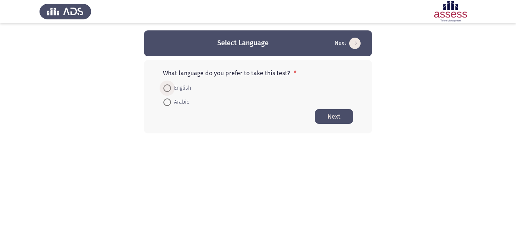
click at [167, 86] on span at bounding box center [167, 88] width 8 height 8
click at [167, 86] on input "English" at bounding box center [167, 88] width 8 height 8
radio input "true"
click at [328, 114] on button "Next" at bounding box center [334, 116] width 38 height 15
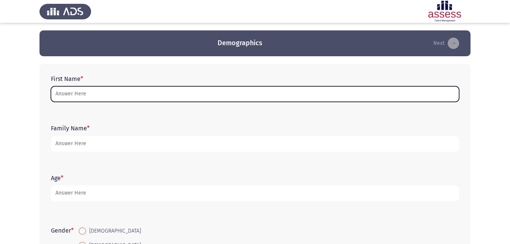
click at [214, 88] on input "First Name *" at bounding box center [255, 94] width 408 height 16
type input "["
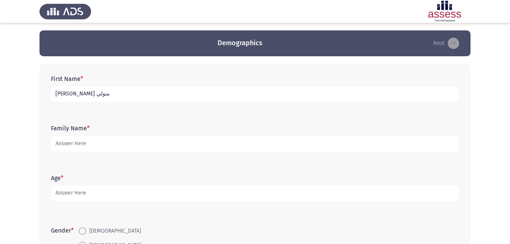
type input "[PERSON_NAME] متولي"
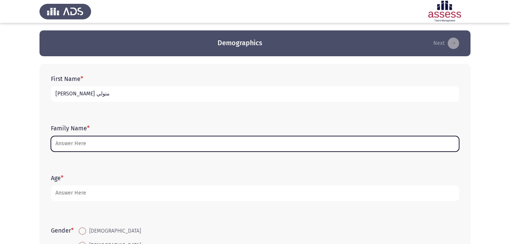
click at [132, 148] on input "Family Name *" at bounding box center [255, 144] width 408 height 16
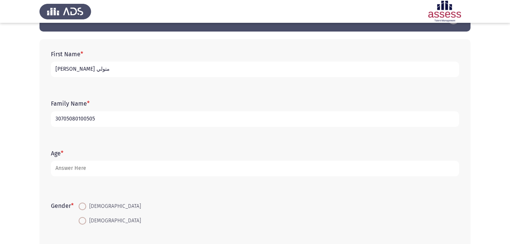
scroll to position [38, 0]
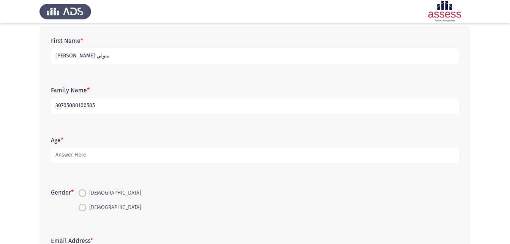
type input "30705080100505"
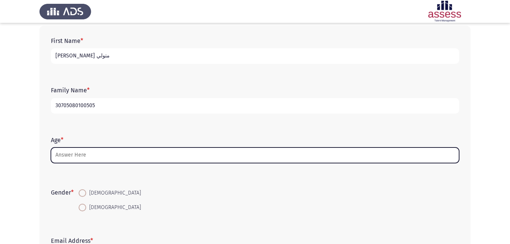
click at [110, 158] on input "Age *" at bounding box center [255, 155] width 408 height 16
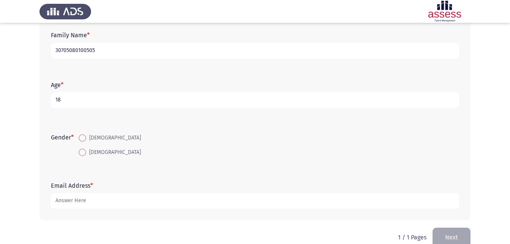
scroll to position [107, 0]
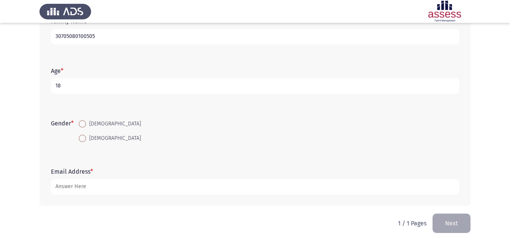
type input "18"
click at [84, 140] on span at bounding box center [83, 139] width 8 height 8
click at [84, 140] on input "[DEMOGRAPHIC_DATA]" at bounding box center [83, 139] width 8 height 8
radio input "true"
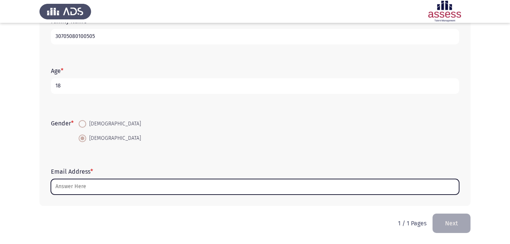
click at [93, 185] on input "Email Address *" at bounding box center [255, 187] width 408 height 16
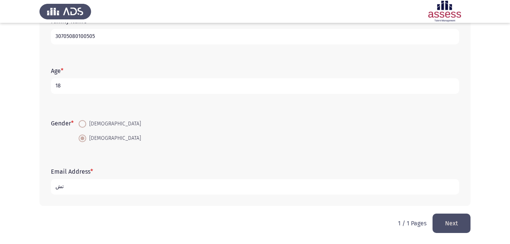
type input "ت"
type input "[EMAIL_ADDRESS][DOMAIN_NAME]"
click at [456, 223] on button "Next" at bounding box center [452, 223] width 38 height 19
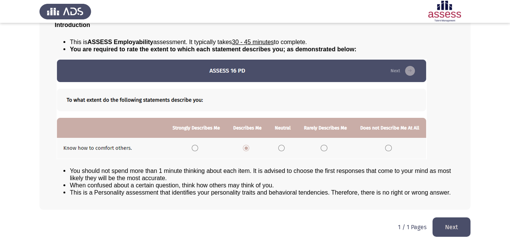
scroll to position [58, 0]
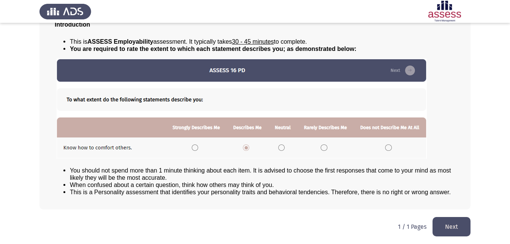
click at [448, 225] on button "Next" at bounding box center [452, 226] width 38 height 19
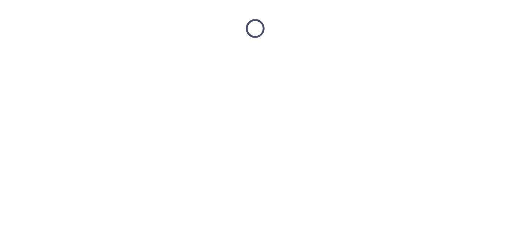
scroll to position [0, 0]
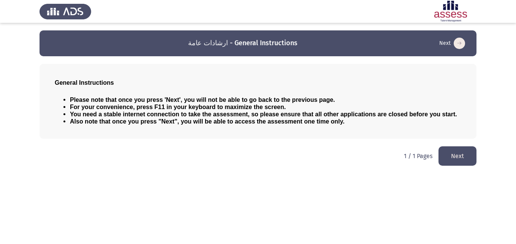
click at [453, 152] on button "Next" at bounding box center [457, 155] width 38 height 19
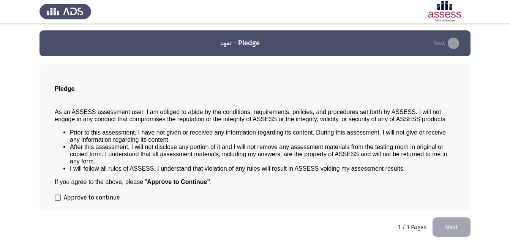
scroll to position [0, 0]
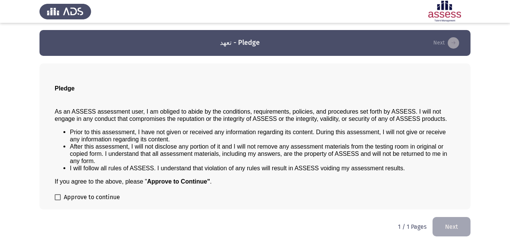
click at [57, 196] on span at bounding box center [58, 197] width 6 height 6
click at [57, 200] on input "Approve to continue" at bounding box center [57, 200] width 0 height 0
checkbox input "true"
click at [443, 222] on button "Next" at bounding box center [452, 226] width 38 height 19
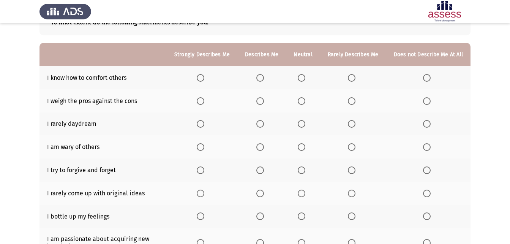
scroll to position [38, 0]
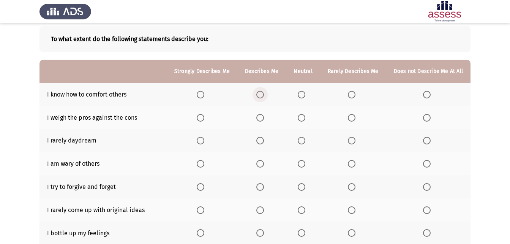
click at [262, 96] on span "Select an option" at bounding box center [260, 95] width 8 height 8
click at [262, 96] on input "Select an option" at bounding box center [260, 95] width 8 height 8
click at [263, 121] on span "Select an option" at bounding box center [260, 118] width 8 height 8
click at [263, 121] on input "Select an option" at bounding box center [260, 118] width 8 height 8
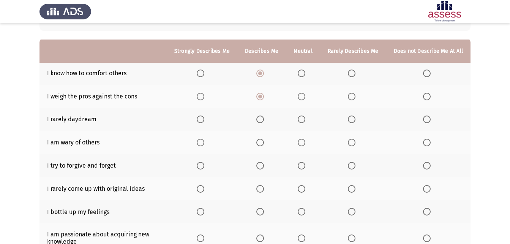
scroll to position [76, 0]
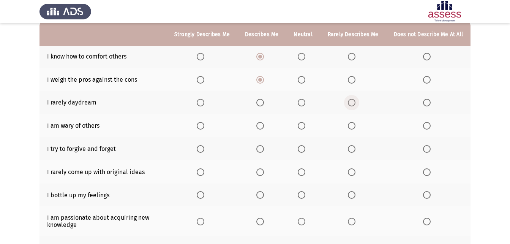
click at [353, 106] on span "Select an option" at bounding box center [352, 103] width 8 height 8
click at [353, 106] on input "Select an option" at bounding box center [352, 103] width 8 height 8
click at [428, 103] on span "Select an option" at bounding box center [427, 103] width 8 height 8
click at [428, 103] on input "Select an option" at bounding box center [427, 103] width 8 height 8
click at [264, 126] on span "Select an option" at bounding box center [260, 126] width 8 height 8
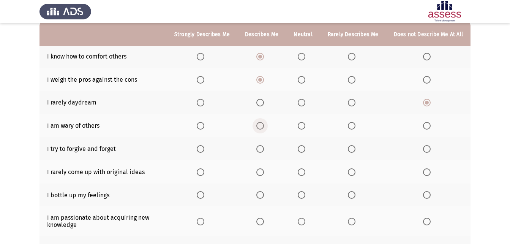
click at [264, 126] on input "Select an option" at bounding box center [260, 126] width 8 height 8
click at [260, 147] on span "Select an option" at bounding box center [260, 149] width 8 height 8
click at [260, 147] on input "Select an option" at bounding box center [260, 149] width 8 height 8
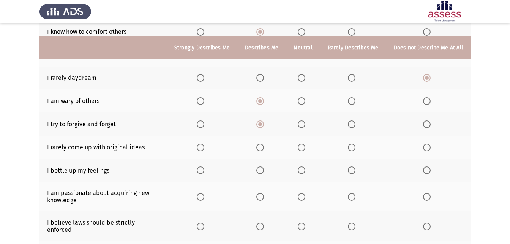
scroll to position [114, 0]
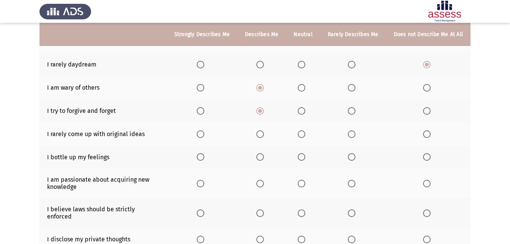
click at [355, 133] on span "Select an option" at bounding box center [352, 134] width 8 height 8
click at [355, 133] on input "Select an option" at bounding box center [352, 134] width 8 height 8
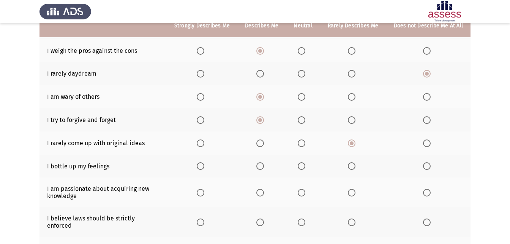
scroll to position [92, 0]
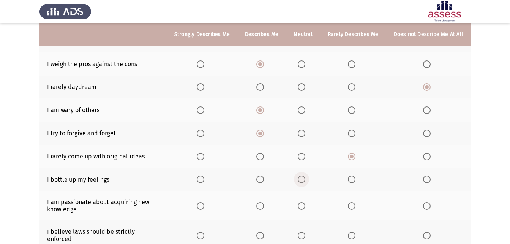
click at [304, 180] on span "Select an option" at bounding box center [302, 180] width 8 height 8
click at [304, 180] on input "Select an option" at bounding box center [302, 180] width 8 height 8
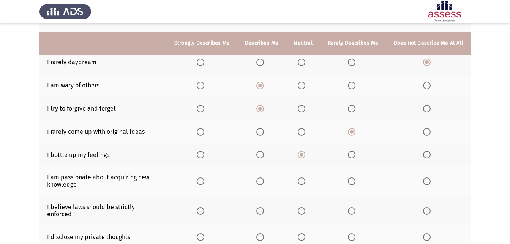
scroll to position [130, 0]
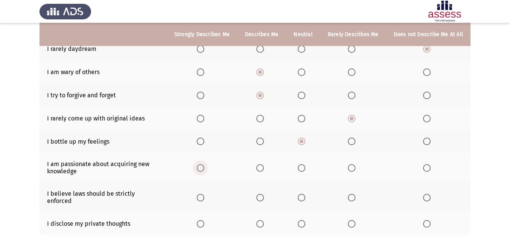
click at [204, 167] on span "Select an option" at bounding box center [201, 168] width 8 height 8
click at [204, 167] on input "Select an option" at bounding box center [201, 168] width 8 height 8
click at [263, 196] on span "Select an option" at bounding box center [260, 198] width 8 height 8
click at [263, 196] on input "Select an option" at bounding box center [260, 198] width 8 height 8
click at [301, 220] on span "Select an option" at bounding box center [302, 224] width 8 height 8
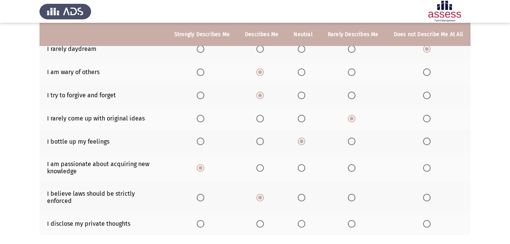
click at [301, 220] on input "Select an option" at bounding box center [302, 224] width 8 height 8
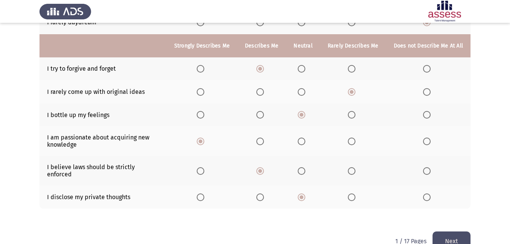
scroll to position [168, 0]
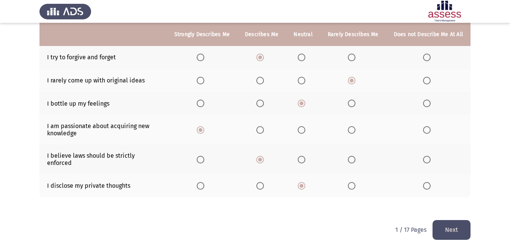
click at [450, 222] on button "Next" at bounding box center [452, 229] width 38 height 19
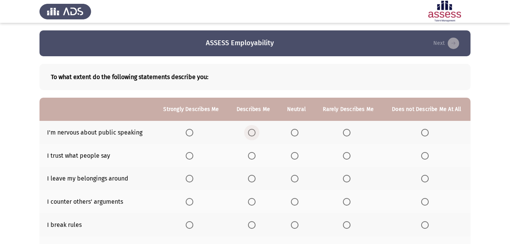
click at [251, 132] on span "Select an option" at bounding box center [252, 133] width 8 height 8
click at [251, 132] on input "Select an option" at bounding box center [252, 133] width 8 height 8
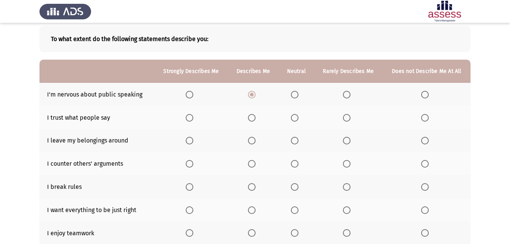
click at [293, 117] on span "Select an option" at bounding box center [295, 118] width 8 height 8
click at [293, 117] on input "Select an option" at bounding box center [295, 118] width 8 height 8
click at [424, 140] on span "Select an option" at bounding box center [425, 141] width 8 height 8
click at [424, 140] on input "Select an option" at bounding box center [425, 141] width 8 height 8
click at [347, 164] on span "Select an option" at bounding box center [347, 164] width 8 height 8
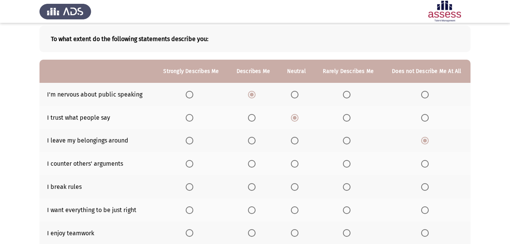
click at [347, 164] on input "Select an option" at bounding box center [347, 164] width 8 height 8
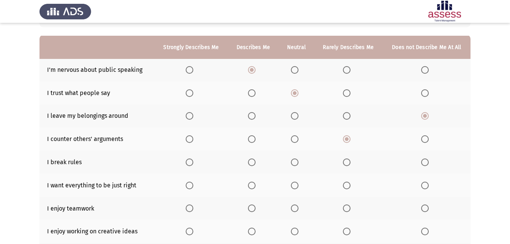
scroll to position [76, 0]
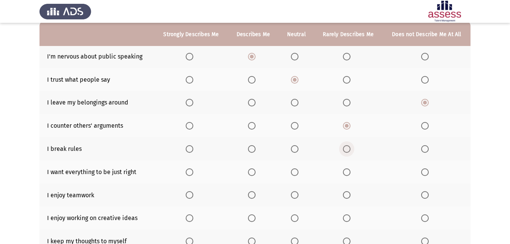
click at [345, 148] on span "Select an option" at bounding box center [347, 149] width 8 height 8
click at [345, 148] on input "Select an option" at bounding box center [347, 149] width 8 height 8
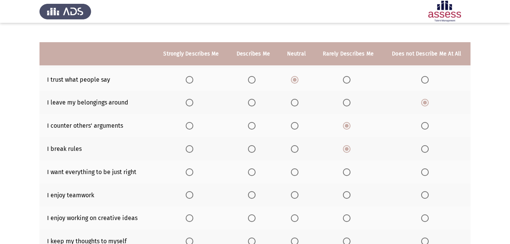
scroll to position [114, 0]
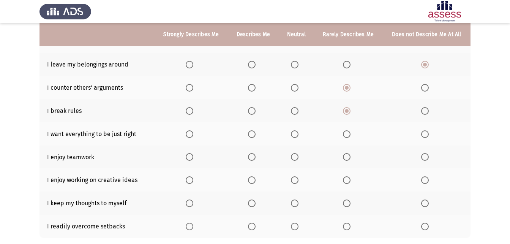
click at [251, 133] on span "Select an option" at bounding box center [252, 134] width 8 height 8
click at [251, 133] on input "Select an option" at bounding box center [252, 134] width 8 height 8
click at [253, 157] on span "Select an option" at bounding box center [252, 157] width 8 height 8
click at [253, 157] on input "Select an option" at bounding box center [252, 157] width 8 height 8
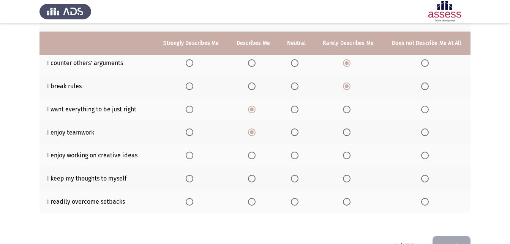
scroll to position [152, 0]
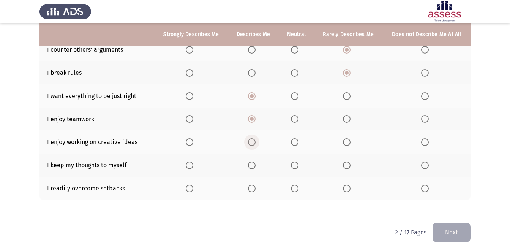
click at [254, 144] on span "Select an option" at bounding box center [252, 142] width 8 height 8
click at [254, 144] on input "Select an option" at bounding box center [252, 142] width 8 height 8
click at [188, 95] on span "Select an option" at bounding box center [190, 96] width 8 height 8
click at [188, 95] on input "Select an option" at bounding box center [190, 96] width 8 height 8
click at [252, 166] on span "Select an option" at bounding box center [252, 165] width 8 height 8
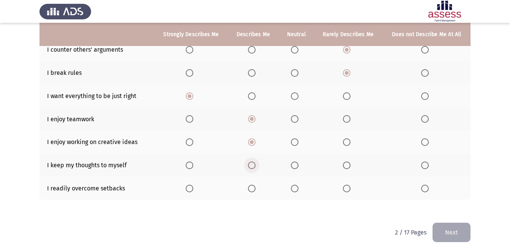
click at [252, 166] on input "Select an option" at bounding box center [252, 165] width 8 height 8
click at [251, 188] on span "Select an option" at bounding box center [252, 189] width 8 height 8
click at [251, 188] on input "Select an option" at bounding box center [252, 189] width 8 height 8
click at [453, 235] on button "Next" at bounding box center [452, 232] width 38 height 19
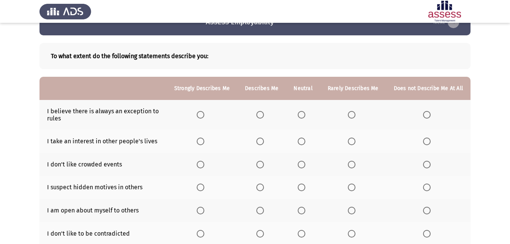
scroll to position [38, 0]
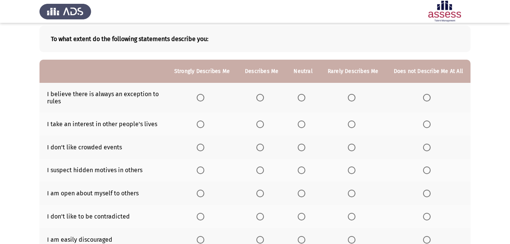
click at [352, 125] on span "Select an option" at bounding box center [352, 124] width 8 height 8
click at [352, 125] on input "Select an option" at bounding box center [352, 124] width 8 height 8
click at [264, 98] on span "Select an option" at bounding box center [260, 98] width 8 height 8
click at [264, 98] on input "Select an option" at bounding box center [260, 98] width 8 height 8
click at [264, 149] on span "Select an option" at bounding box center [260, 148] width 8 height 8
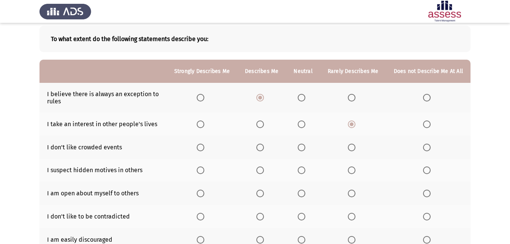
click at [264, 149] on input "Select an option" at bounding box center [260, 148] width 8 height 8
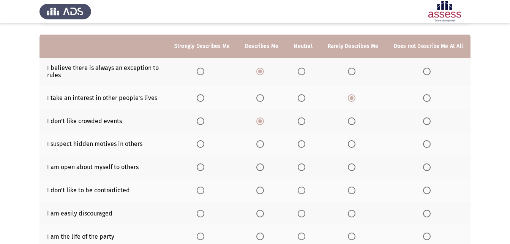
scroll to position [76, 0]
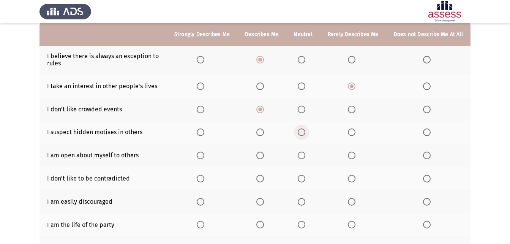
click at [303, 133] on span "Select an option" at bounding box center [302, 132] width 8 height 8
click at [303, 133] on input "Select an option" at bounding box center [302, 132] width 8 height 8
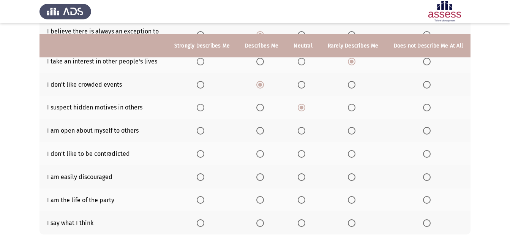
scroll to position [114, 0]
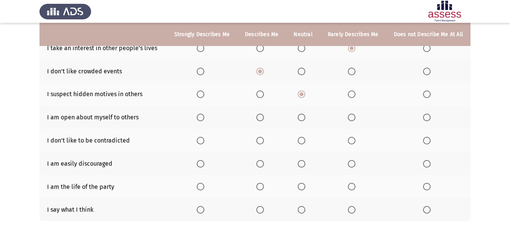
click at [302, 116] on span "Select an option" at bounding box center [302, 118] width 8 height 8
click at [302, 116] on input "Select an option" at bounding box center [302, 118] width 8 height 8
click at [264, 143] on span "Select an option" at bounding box center [260, 141] width 8 height 8
click at [264, 143] on input "Select an option" at bounding box center [260, 141] width 8 height 8
click at [354, 166] on span "Select an option" at bounding box center [352, 164] width 8 height 8
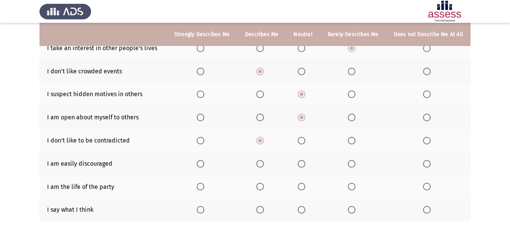
click at [354, 166] on input "Select an option" at bounding box center [352, 164] width 8 height 8
click at [355, 185] on span "Select an option" at bounding box center [352, 187] width 8 height 8
click at [355, 185] on input "Select an option" at bounding box center [352, 187] width 8 height 8
click at [306, 210] on span "Select an option" at bounding box center [302, 210] width 8 height 8
click at [306, 210] on input "Select an option" at bounding box center [302, 210] width 8 height 8
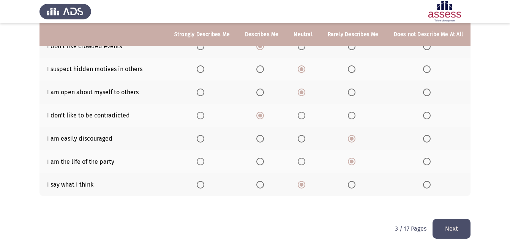
scroll to position [144, 0]
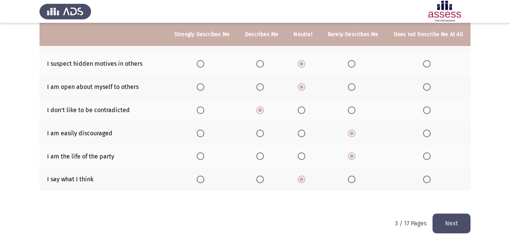
click at [452, 224] on button "Next" at bounding box center [452, 223] width 38 height 19
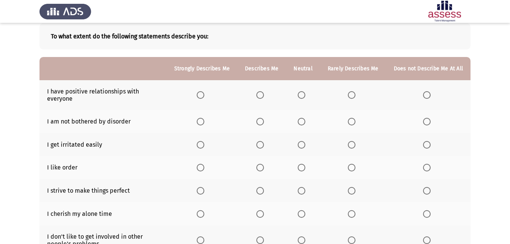
scroll to position [22, 0]
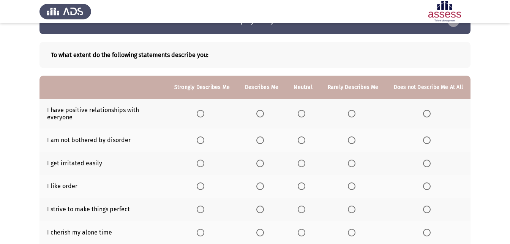
click at [204, 116] on span "Select an option" at bounding box center [201, 114] width 8 height 8
click at [204, 116] on input "Select an option" at bounding box center [201, 114] width 8 height 8
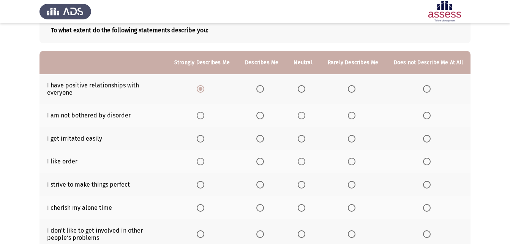
scroll to position [60, 0]
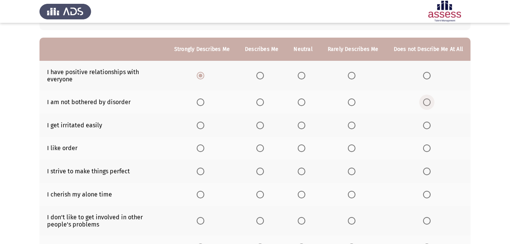
click at [427, 104] on span "Select an option" at bounding box center [427, 102] width 8 height 8
click at [427, 104] on input "Select an option" at bounding box center [427, 102] width 8 height 8
click at [356, 126] on span "Select an option" at bounding box center [352, 126] width 8 height 8
click at [356, 126] on input "Select an option" at bounding box center [352, 126] width 8 height 8
click at [204, 146] on span "Select an option" at bounding box center [201, 148] width 8 height 8
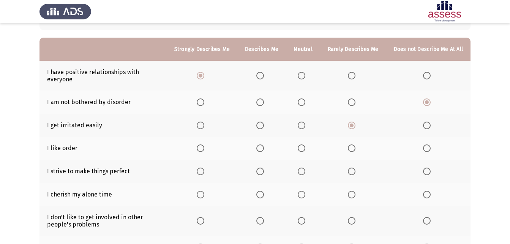
click at [204, 146] on input "Select an option" at bounding box center [201, 148] width 8 height 8
click at [264, 146] on span "Select an option" at bounding box center [260, 148] width 8 height 8
click at [264, 146] on input "Select an option" at bounding box center [260, 148] width 8 height 8
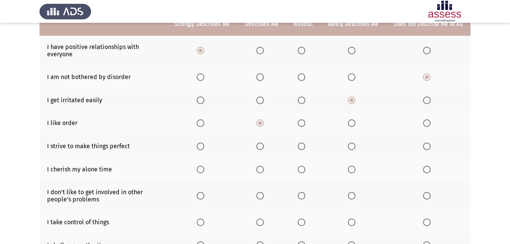
scroll to position [98, 0]
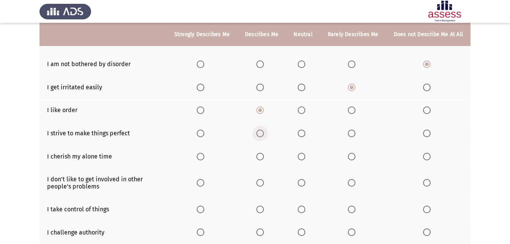
click at [263, 136] on span "Select an option" at bounding box center [260, 134] width 8 height 8
click at [263, 136] on input "Select an option" at bounding box center [260, 134] width 8 height 8
click at [264, 155] on span "Select an option" at bounding box center [260, 157] width 8 height 8
click at [264, 155] on input "Select an option" at bounding box center [260, 157] width 8 height 8
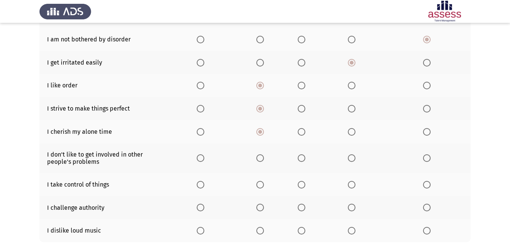
scroll to position [136, 0]
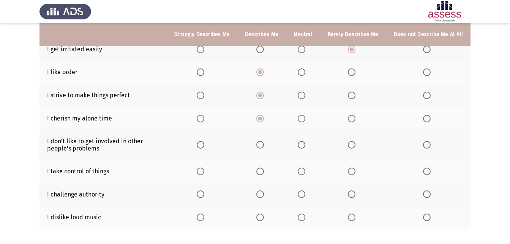
click at [263, 150] on th at bounding box center [261, 145] width 49 height 30
click at [264, 143] on span "Select an option" at bounding box center [260, 145] width 8 height 8
click at [264, 143] on input "Select an option" at bounding box center [260, 145] width 8 height 8
click at [263, 174] on span "Select an option" at bounding box center [260, 172] width 8 height 8
click at [263, 174] on input "Select an option" at bounding box center [260, 172] width 8 height 8
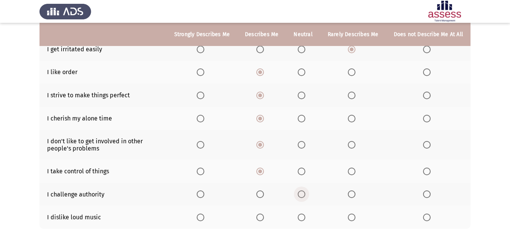
click at [305, 193] on span "Select an option" at bounding box center [302, 194] width 8 height 8
click at [305, 193] on input "Select an option" at bounding box center [302, 194] width 8 height 8
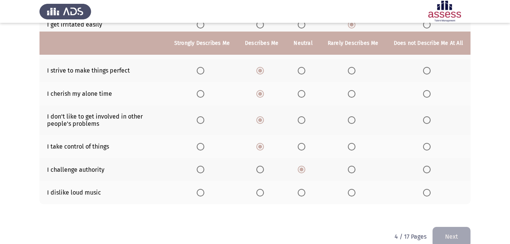
scroll to position [174, 0]
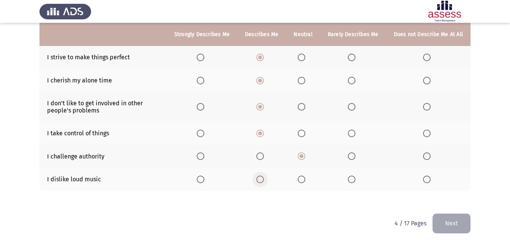
click at [260, 179] on span "Select an option" at bounding box center [260, 179] width 0 height 0
click at [263, 179] on input "Select an option" at bounding box center [260, 180] width 8 height 8
click at [442, 222] on button "Next" at bounding box center [452, 223] width 38 height 19
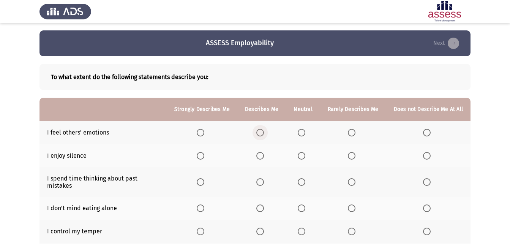
click at [263, 131] on span "Select an option" at bounding box center [260, 133] width 8 height 8
click at [263, 131] on input "Select an option" at bounding box center [260, 133] width 8 height 8
click at [264, 155] on span "Select an option" at bounding box center [260, 156] width 8 height 8
click at [264, 155] on input "Select an option" at bounding box center [260, 156] width 8 height 8
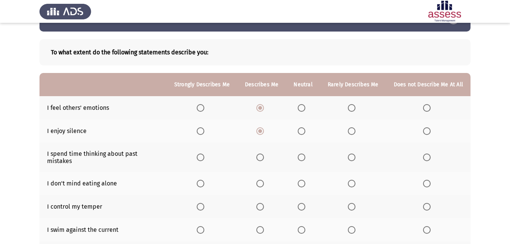
scroll to position [38, 0]
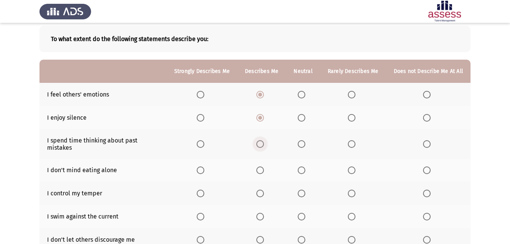
click at [262, 142] on span "Select an option" at bounding box center [260, 144] width 8 height 8
click at [262, 142] on input "Select an option" at bounding box center [260, 144] width 8 height 8
click at [264, 166] on span "Select an option" at bounding box center [260, 170] width 8 height 8
click at [264, 166] on input "Select an option" at bounding box center [260, 170] width 8 height 8
click at [263, 190] on span "Select an option" at bounding box center [260, 194] width 8 height 8
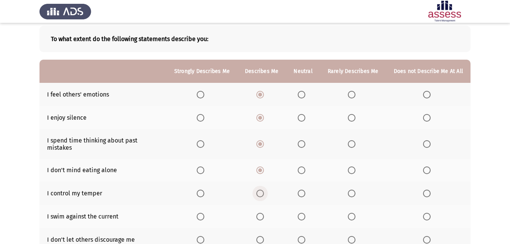
click at [263, 190] on input "Select an option" at bounding box center [260, 194] width 8 height 8
click at [302, 190] on span "Select an option" at bounding box center [302, 194] width 8 height 8
click at [302, 190] on input "Select an option" at bounding box center [302, 194] width 8 height 8
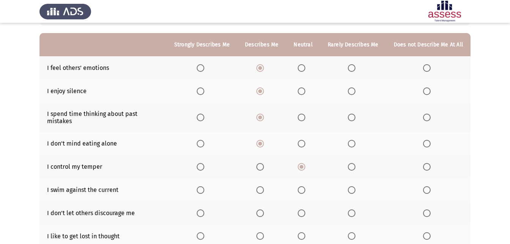
scroll to position [76, 0]
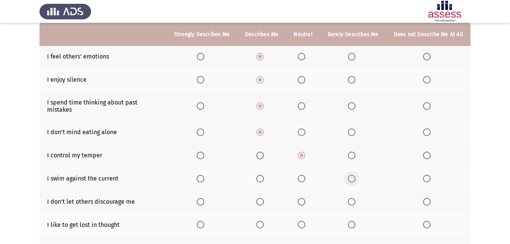
click at [353, 175] on span "Select an option" at bounding box center [352, 179] width 8 height 8
click at [353, 175] on input "Select an option" at bounding box center [352, 179] width 8 height 8
click at [264, 198] on span "Select an option" at bounding box center [260, 202] width 8 height 8
click at [264, 198] on input "Select an option" at bounding box center [260, 202] width 8 height 8
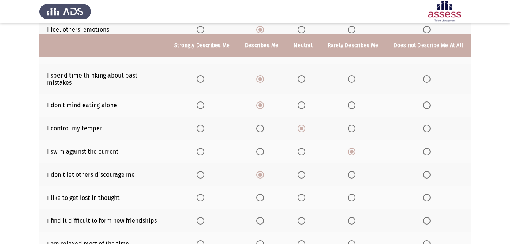
scroll to position [114, 0]
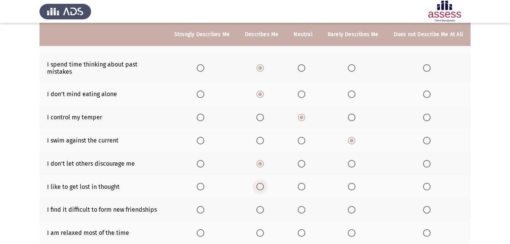
click at [262, 183] on span "Select an option" at bounding box center [260, 187] width 8 height 8
click at [262, 183] on input "Select an option" at bounding box center [260, 187] width 8 height 8
click at [302, 206] on span "Select an option" at bounding box center [302, 210] width 8 height 8
click at [302, 206] on input "Select an option" at bounding box center [302, 210] width 8 height 8
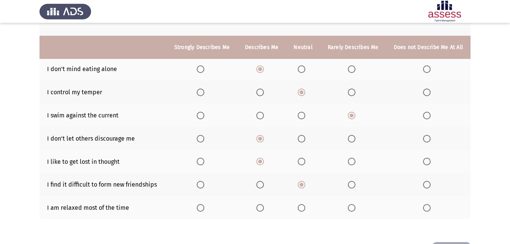
scroll to position [152, 0]
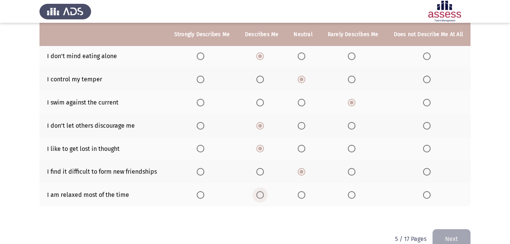
click at [261, 191] on span "Select an option" at bounding box center [260, 195] width 8 height 8
click at [261, 191] on input "Select an option" at bounding box center [260, 195] width 8 height 8
click at [454, 234] on button "Next" at bounding box center [452, 238] width 38 height 19
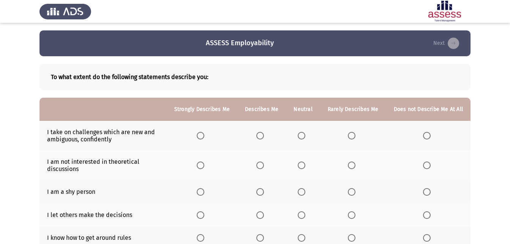
click at [264, 137] on span "Select an option" at bounding box center [260, 136] width 8 height 8
click at [264, 137] on input "Select an option" at bounding box center [260, 136] width 8 height 8
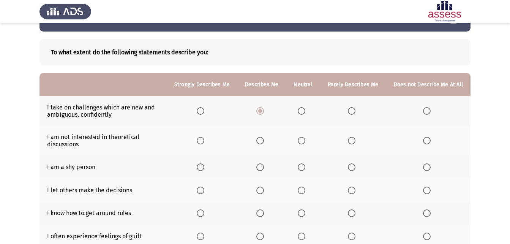
scroll to position [38, 0]
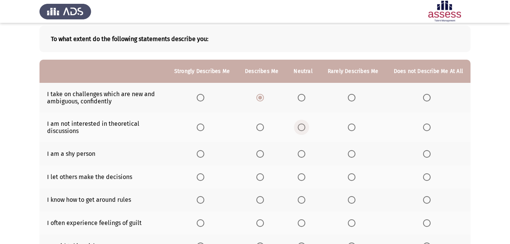
click at [301, 130] on span "Select an option" at bounding box center [302, 127] width 8 height 8
click at [301, 130] on input "Select an option" at bounding box center [302, 127] width 8 height 8
click at [304, 155] on span "Select an option" at bounding box center [302, 154] width 8 height 8
click at [304, 155] on input "Select an option" at bounding box center [302, 154] width 8 height 8
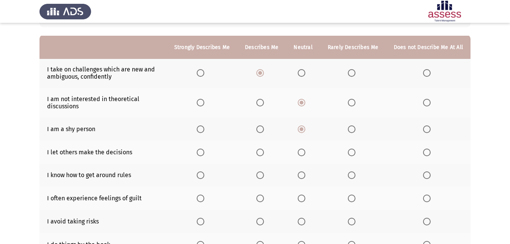
scroll to position [76, 0]
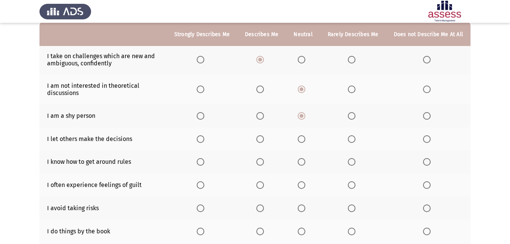
click at [263, 139] on span "Select an option" at bounding box center [260, 139] width 8 height 8
click at [263, 139] on input "Select an option" at bounding box center [260, 139] width 8 height 8
click at [263, 165] on span "Select an option" at bounding box center [260, 162] width 8 height 8
click at [263, 165] on input "Select an option" at bounding box center [260, 162] width 8 height 8
click at [352, 186] on span "Select an option" at bounding box center [352, 185] width 8 height 8
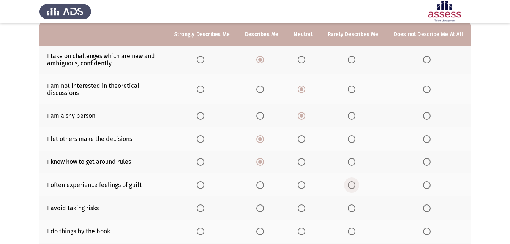
click at [352, 186] on input "Select an option" at bounding box center [352, 185] width 8 height 8
click at [204, 206] on span "Select an option" at bounding box center [201, 208] width 8 height 8
click at [204, 206] on input "Select an option" at bounding box center [201, 208] width 8 height 8
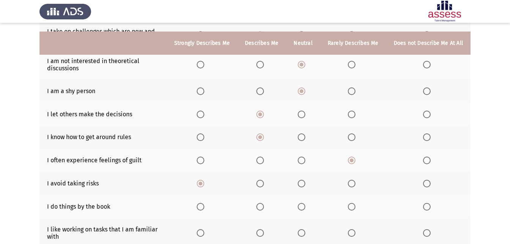
scroll to position [114, 0]
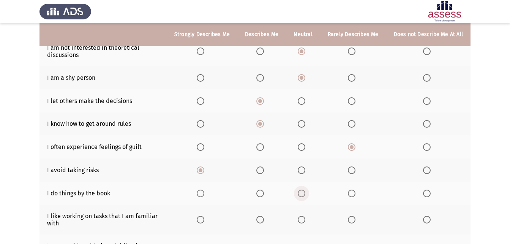
click at [306, 195] on span "Select an option" at bounding box center [302, 194] width 8 height 8
click at [306, 195] on input "Select an option" at bounding box center [302, 194] width 8 height 8
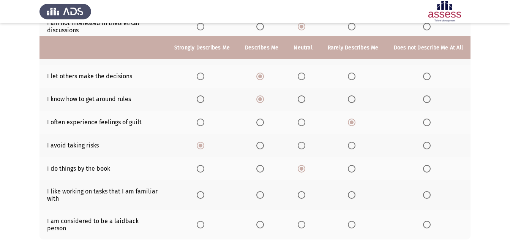
scroll to position [152, 0]
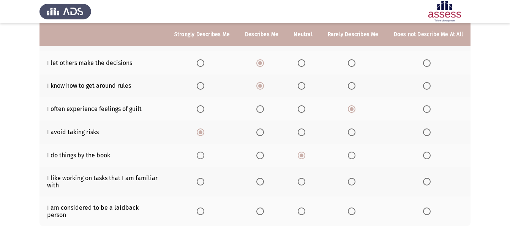
click at [264, 182] on span "Select an option" at bounding box center [260, 182] width 8 height 8
click at [264, 182] on input "Select an option" at bounding box center [260, 182] width 8 height 8
click at [352, 209] on span "Select an option" at bounding box center [352, 211] width 8 height 8
click at [352, 209] on input "Select an option" at bounding box center [352, 211] width 8 height 8
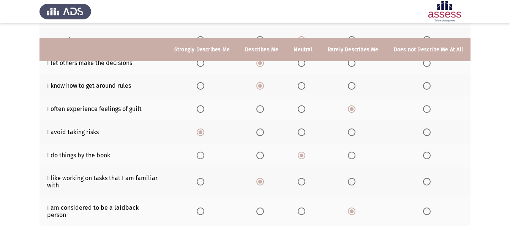
scroll to position [180, 0]
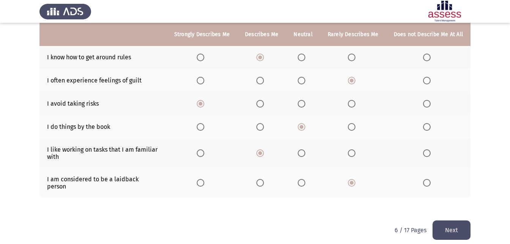
click at [454, 222] on button "Next" at bounding box center [452, 229] width 38 height 19
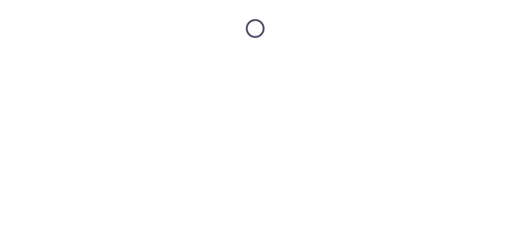
scroll to position [0, 0]
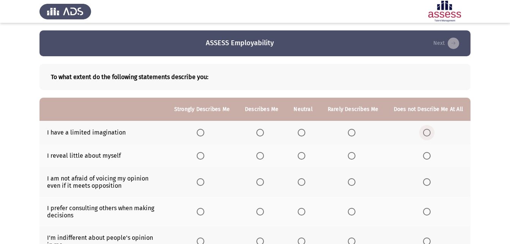
click at [427, 133] on span "Select an option" at bounding box center [427, 133] width 0 height 0
click at [427, 132] on input "Select an option" at bounding box center [427, 133] width 8 height 8
click at [352, 135] on span "Select an option" at bounding box center [352, 133] width 8 height 8
click at [352, 135] on input "Select an option" at bounding box center [352, 133] width 8 height 8
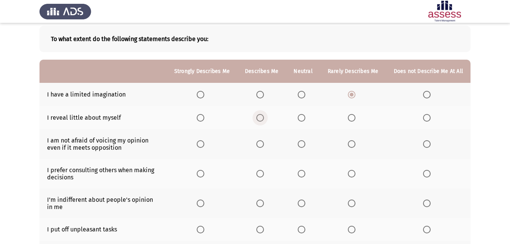
click at [264, 116] on span "Select an option" at bounding box center [260, 118] width 8 height 8
click at [264, 116] on input "Select an option" at bounding box center [260, 118] width 8 height 8
click at [305, 144] on span "Select an option" at bounding box center [302, 144] width 8 height 8
click at [305, 144] on input "Select an option" at bounding box center [302, 144] width 8 height 8
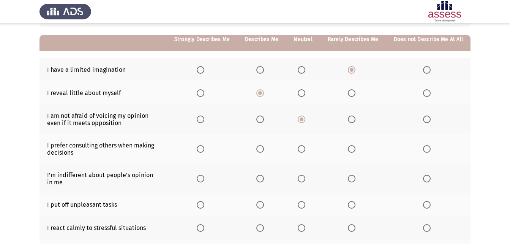
scroll to position [76, 0]
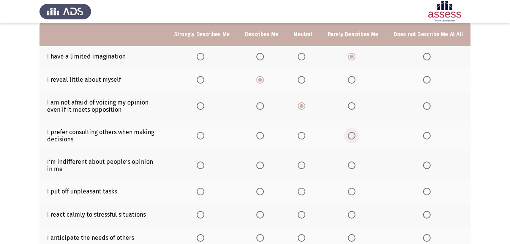
click at [355, 134] on span "Select an option" at bounding box center [352, 136] width 8 height 8
click at [355, 134] on input "Select an option" at bounding box center [352, 136] width 8 height 8
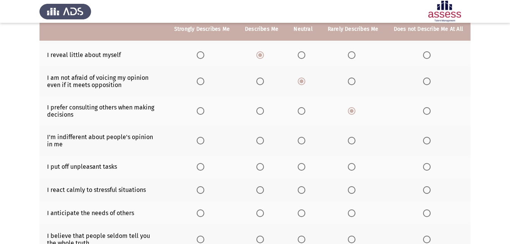
scroll to position [114, 0]
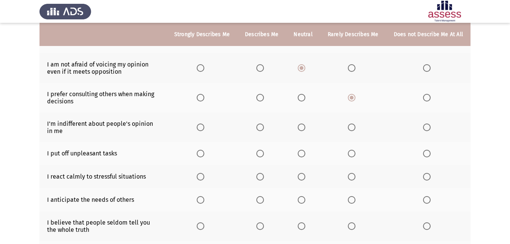
click at [302, 125] on span "Select an option" at bounding box center [302, 127] width 8 height 8
click at [302, 125] on input "Select an option" at bounding box center [302, 127] width 8 height 8
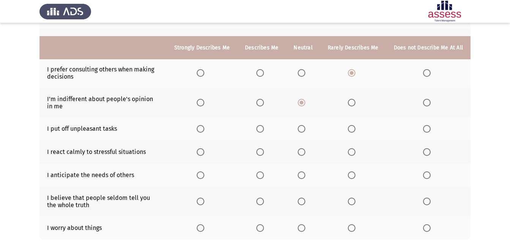
scroll to position [152, 0]
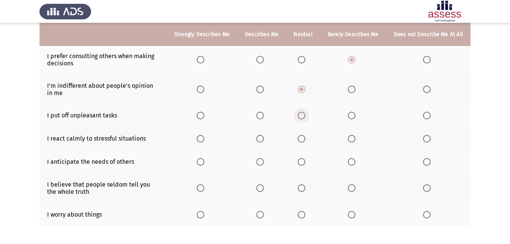
click at [304, 114] on span "Select an option" at bounding box center [302, 116] width 8 height 8
click at [304, 114] on input "Select an option" at bounding box center [302, 116] width 8 height 8
click at [263, 142] on span "Select an option" at bounding box center [260, 139] width 8 height 8
click at [263, 142] on input "Select an option" at bounding box center [260, 139] width 8 height 8
click at [264, 163] on span "Select an option" at bounding box center [260, 162] width 8 height 8
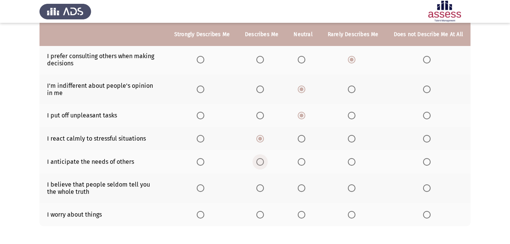
click at [264, 163] on input "Select an option" at bounding box center [260, 162] width 8 height 8
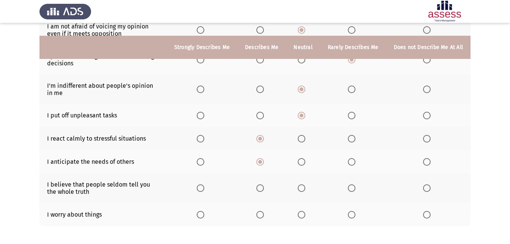
scroll to position [187, 0]
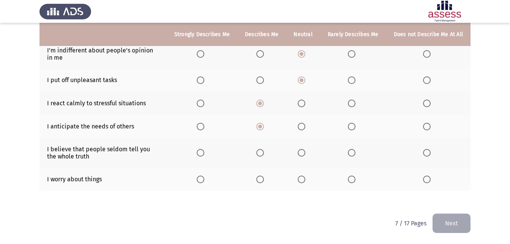
click at [264, 154] on span "Select an option" at bounding box center [260, 153] width 8 height 8
click at [264, 154] on input "Select an option" at bounding box center [260, 153] width 8 height 8
click at [264, 182] on span "Select an option" at bounding box center [260, 180] width 8 height 8
click at [264, 182] on input "Select an option" at bounding box center [260, 180] width 8 height 8
click at [456, 221] on button "Next" at bounding box center [452, 223] width 38 height 19
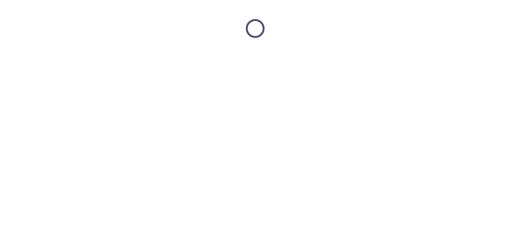
scroll to position [0, 0]
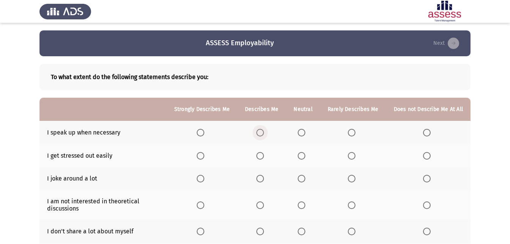
click at [259, 133] on span "Select an option" at bounding box center [260, 133] width 8 height 8
click at [259, 133] on input "Select an option" at bounding box center [260, 133] width 8 height 8
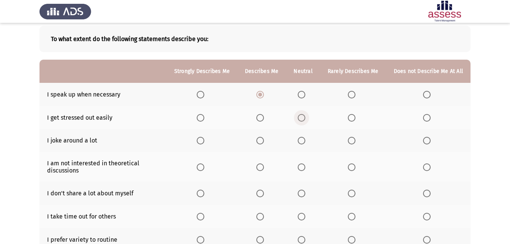
click at [305, 118] on span "Select an option" at bounding box center [302, 118] width 8 height 8
click at [305, 118] on input "Select an option" at bounding box center [302, 118] width 8 height 8
click at [355, 142] on span "Select an option" at bounding box center [352, 141] width 8 height 8
click at [355, 142] on input "Select an option" at bounding box center [352, 141] width 8 height 8
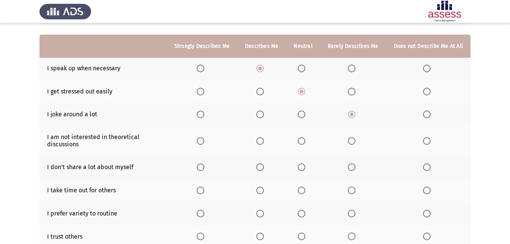
scroll to position [76, 0]
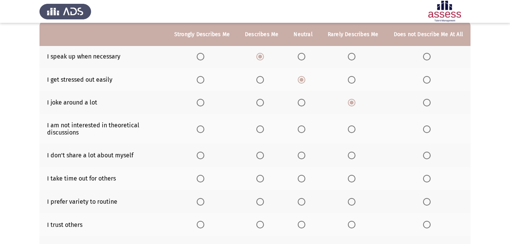
click at [357, 130] on label "Select an option" at bounding box center [353, 129] width 11 height 8
click at [356, 130] on input "Select an option" at bounding box center [352, 129] width 8 height 8
click at [264, 155] on span "Select an option" at bounding box center [260, 156] width 8 height 8
click at [264, 155] on input "Select an option" at bounding box center [260, 156] width 8 height 8
click at [302, 177] on span "Select an option" at bounding box center [302, 179] width 8 height 8
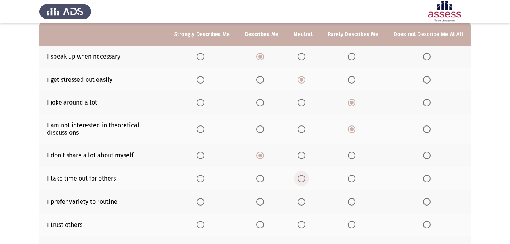
click at [302, 177] on input "Select an option" at bounding box center [302, 179] width 8 height 8
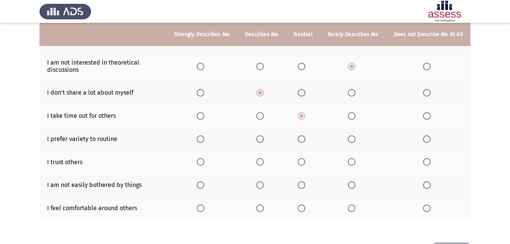
scroll to position [152, 0]
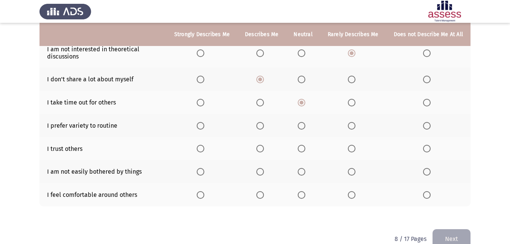
click at [351, 148] on span "Select an option" at bounding box center [352, 149] width 8 height 8
click at [351, 148] on input "Select an option" at bounding box center [352, 149] width 8 height 8
click at [304, 196] on span "Select an option" at bounding box center [302, 195] width 8 height 8
click at [304, 196] on input "Select an option" at bounding box center [302, 195] width 8 height 8
click at [264, 125] on span "Select an option" at bounding box center [260, 126] width 8 height 8
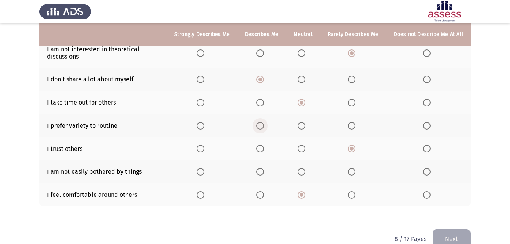
click at [264, 125] on input "Select an option" at bounding box center [260, 126] width 8 height 8
click at [264, 174] on span "Select an option" at bounding box center [260, 172] width 8 height 8
click at [264, 174] on input "Select an option" at bounding box center [260, 172] width 8 height 8
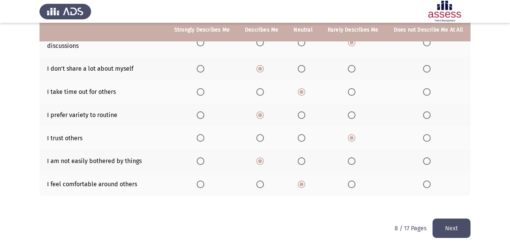
scroll to position [168, 0]
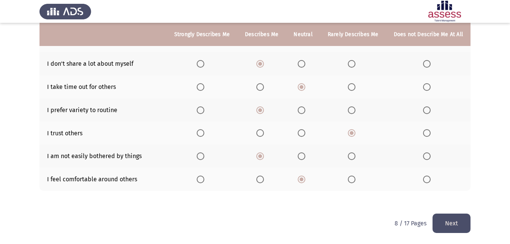
click at [450, 224] on button "Next" at bounding box center [452, 223] width 38 height 19
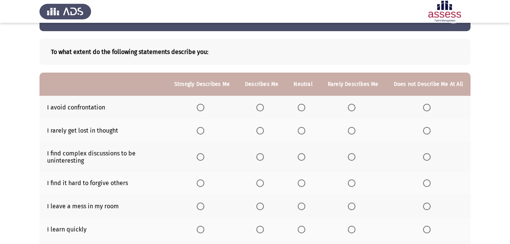
scroll to position [38, 0]
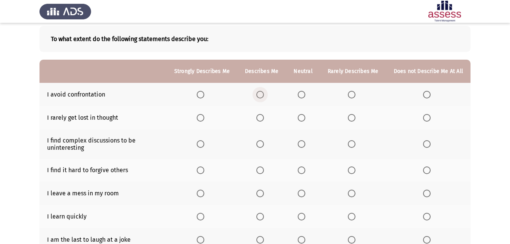
click at [260, 95] on span "Select an option" at bounding box center [260, 95] width 8 height 8
click at [260, 95] on input "Select an option" at bounding box center [260, 95] width 8 height 8
click at [353, 119] on span "Select an option" at bounding box center [352, 118] width 8 height 8
click at [353, 119] on input "Select an option" at bounding box center [352, 118] width 8 height 8
click at [261, 142] on span "Select an option" at bounding box center [260, 144] width 8 height 8
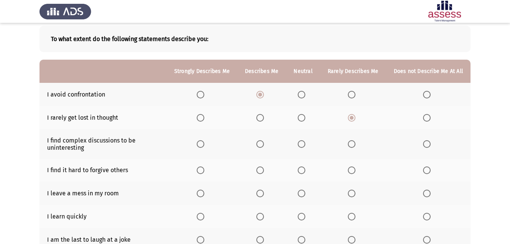
click at [261, 142] on input "Select an option" at bounding box center [260, 144] width 8 height 8
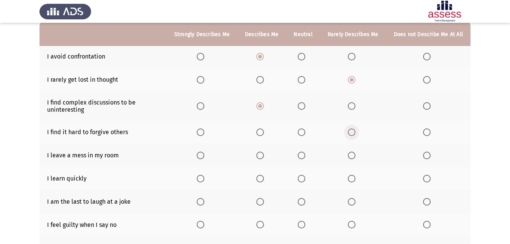
click at [354, 131] on span "Select an option" at bounding box center [352, 132] width 8 height 8
click at [354, 131] on input "Select an option" at bounding box center [352, 132] width 8 height 8
click at [303, 157] on span "Select an option" at bounding box center [302, 156] width 8 height 8
click at [303, 157] on input "Select an option" at bounding box center [302, 156] width 8 height 8
click at [260, 179] on span "Select an option" at bounding box center [260, 179] width 8 height 8
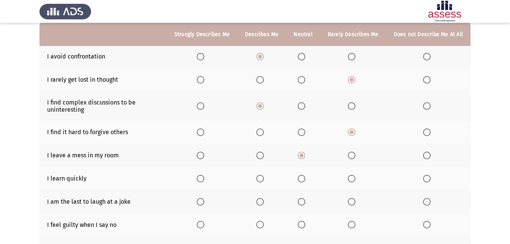
click at [260, 179] on input "Select an option" at bounding box center [260, 179] width 8 height 8
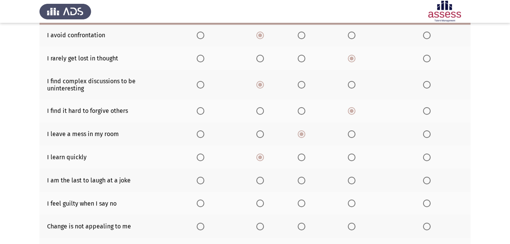
scroll to position [114, 0]
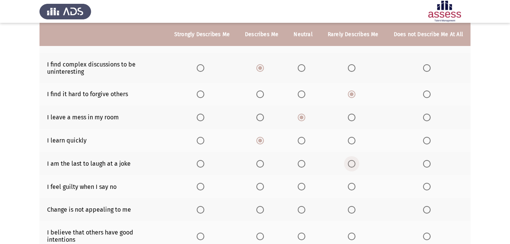
click at [355, 165] on span "Select an option" at bounding box center [352, 164] width 8 height 8
click at [355, 165] on input "Select an option" at bounding box center [352, 164] width 8 height 8
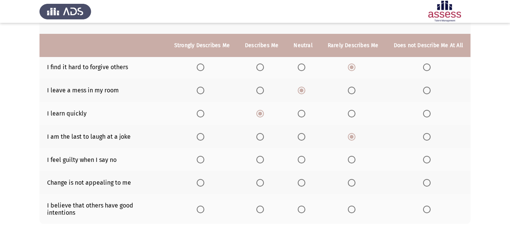
scroll to position [152, 0]
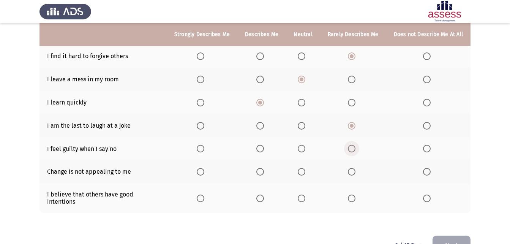
click at [353, 147] on span "Select an option" at bounding box center [352, 149] width 8 height 8
click at [353, 147] on input "Select an option" at bounding box center [352, 149] width 8 height 8
click at [355, 174] on span "Select an option" at bounding box center [352, 172] width 8 height 8
click at [355, 174] on input "Select an option" at bounding box center [352, 172] width 8 height 8
click at [305, 195] on span "Select an option" at bounding box center [302, 199] width 8 height 8
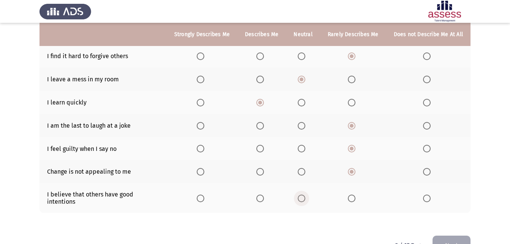
click at [305, 195] on input "Select an option" at bounding box center [302, 199] width 8 height 8
click at [425, 172] on span "Select an option" at bounding box center [427, 172] width 8 height 8
click at [425, 172] on input "Select an option" at bounding box center [427, 172] width 8 height 8
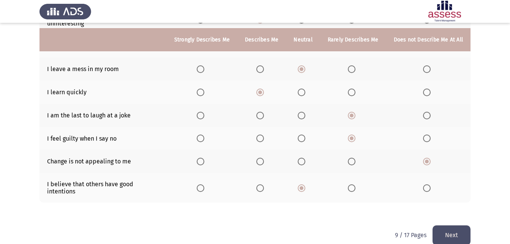
scroll to position [168, 0]
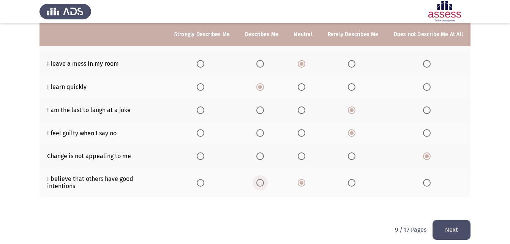
click at [263, 182] on span "Select an option" at bounding box center [260, 183] width 8 height 8
click at [263, 182] on input "Select an option" at bounding box center [260, 183] width 8 height 8
click at [355, 157] on span "Select an option" at bounding box center [352, 156] width 8 height 8
click at [355, 157] on input "Select an option" at bounding box center [352, 156] width 8 height 8
click at [457, 222] on button "Next" at bounding box center [452, 229] width 38 height 19
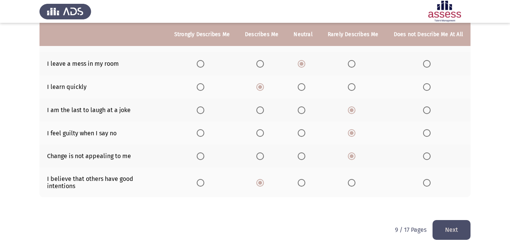
scroll to position [0, 0]
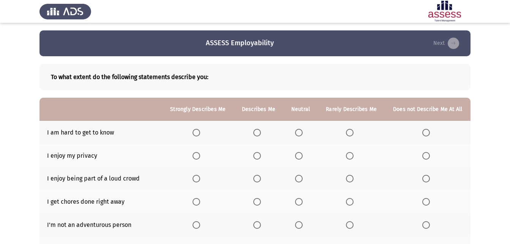
click at [349, 132] on span "Select an option" at bounding box center [350, 133] width 8 height 8
click at [349, 132] on input "Select an option" at bounding box center [350, 133] width 8 height 8
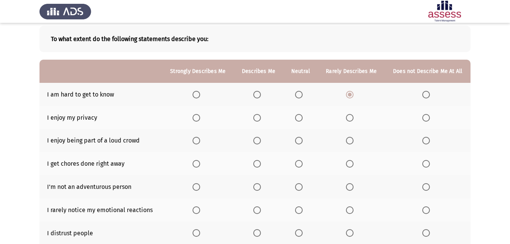
click at [196, 118] on span "Select an option" at bounding box center [196, 118] width 0 height 0
click at [197, 118] on input "Select an option" at bounding box center [197, 118] width 8 height 8
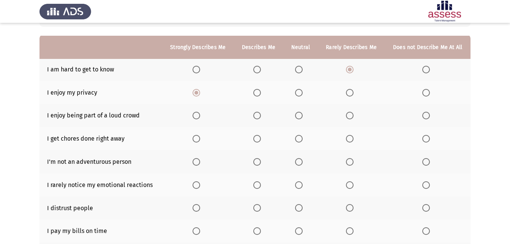
scroll to position [76, 0]
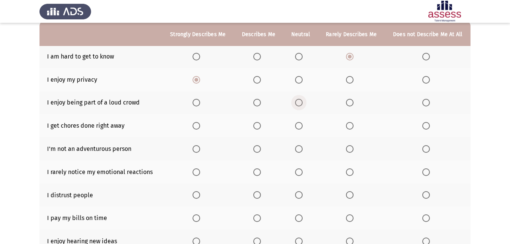
click at [296, 105] on span "Select an option" at bounding box center [299, 103] width 8 height 8
click at [296, 105] on input "Select an option" at bounding box center [299, 103] width 8 height 8
click at [256, 127] on span "Select an option" at bounding box center [257, 126] width 8 height 8
click at [256, 127] on input "Select an option" at bounding box center [257, 126] width 8 height 8
click at [300, 150] on span "Select an option" at bounding box center [299, 149] width 8 height 8
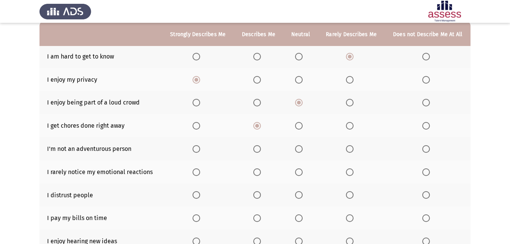
click at [300, 150] on input "Select an option" at bounding box center [299, 149] width 8 height 8
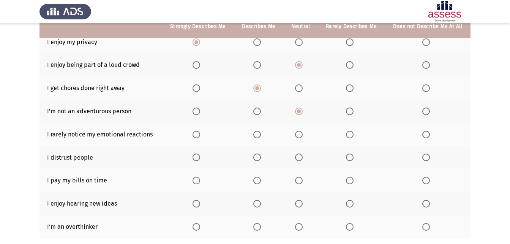
scroll to position [114, 0]
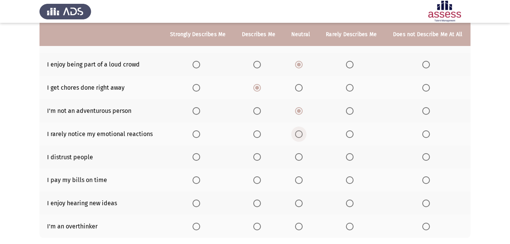
click at [299, 138] on span "Select an option" at bounding box center [299, 134] width 8 height 8
click at [299, 138] on input "Select an option" at bounding box center [299, 134] width 8 height 8
click at [258, 158] on span "Select an option" at bounding box center [257, 157] width 8 height 8
click at [258, 158] on input "Select an option" at bounding box center [257, 157] width 8 height 8
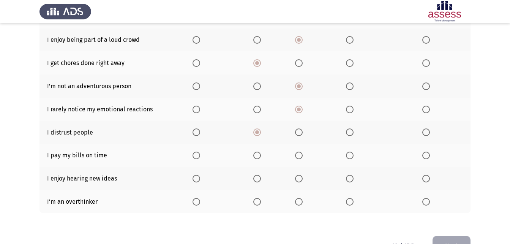
scroll to position [152, 0]
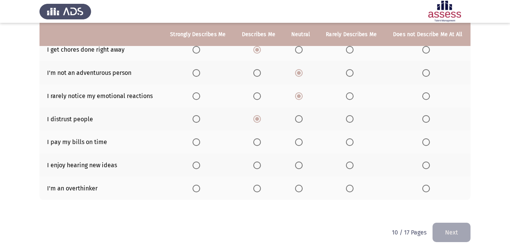
click at [256, 144] on span "Select an option" at bounding box center [257, 142] width 8 height 8
click at [256, 144] on input "Select an option" at bounding box center [257, 142] width 8 height 8
click at [196, 166] on span "Select an option" at bounding box center [197, 165] width 8 height 8
click at [196, 166] on input "Select an option" at bounding box center [197, 165] width 8 height 8
click at [198, 189] on span "Select an option" at bounding box center [197, 189] width 8 height 8
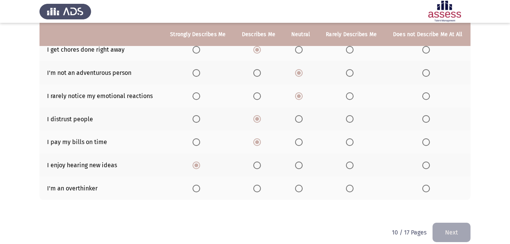
click at [198, 189] on input "Select an option" at bounding box center [197, 189] width 8 height 8
click at [448, 234] on button "Next" at bounding box center [452, 232] width 38 height 19
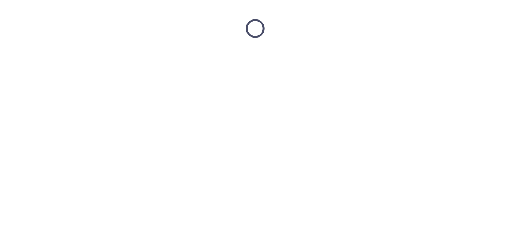
scroll to position [0, 0]
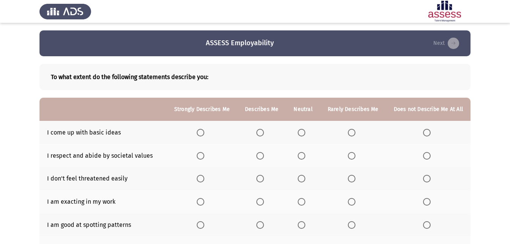
click at [305, 133] on span "Select an option" at bounding box center [302, 133] width 8 height 8
click at [305, 133] on input "Select an option" at bounding box center [302, 133] width 8 height 8
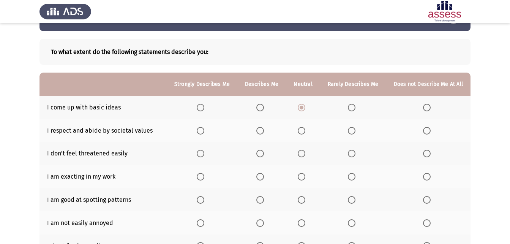
scroll to position [38, 0]
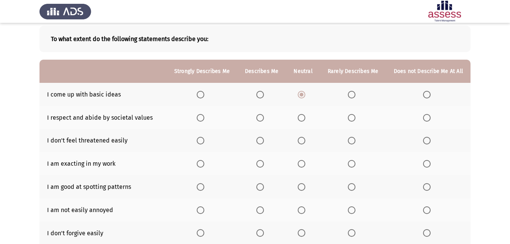
click at [304, 120] on span "Select an option" at bounding box center [302, 118] width 8 height 8
click at [304, 120] on input "Select an option" at bounding box center [302, 118] width 8 height 8
click at [353, 141] on span "Select an option" at bounding box center [352, 141] width 8 height 8
click at [353, 141] on input "Select an option" at bounding box center [352, 141] width 8 height 8
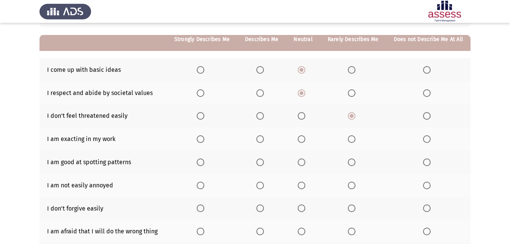
scroll to position [76, 0]
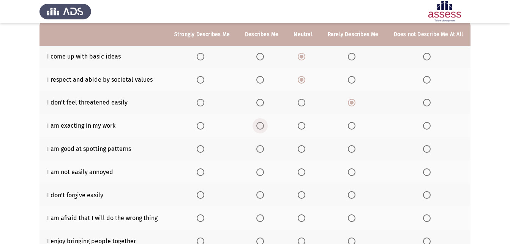
click at [264, 126] on span "Select an option" at bounding box center [260, 126] width 8 height 8
click at [264, 126] on input "Select an option" at bounding box center [260, 126] width 8 height 8
click at [262, 149] on span "Select an option" at bounding box center [260, 149] width 8 height 8
click at [262, 149] on input "Select an option" at bounding box center [260, 149] width 8 height 8
click at [263, 176] on span "Select an option" at bounding box center [260, 172] width 8 height 8
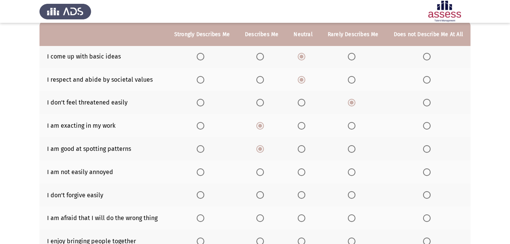
click at [263, 176] on input "Select an option" at bounding box center [260, 172] width 8 height 8
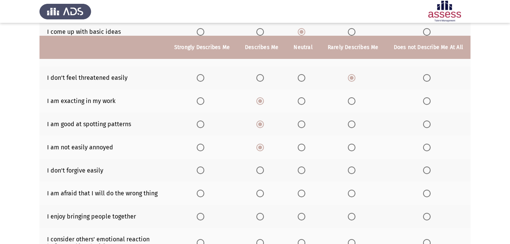
scroll to position [114, 0]
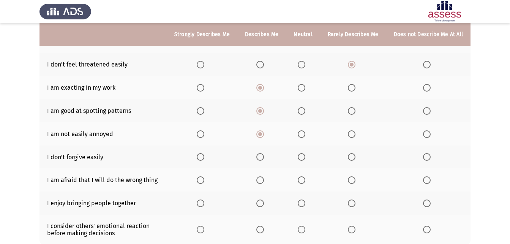
click at [304, 157] on span "Select an option" at bounding box center [302, 157] width 8 height 8
click at [304, 157] on input "Select an option" at bounding box center [302, 157] width 8 height 8
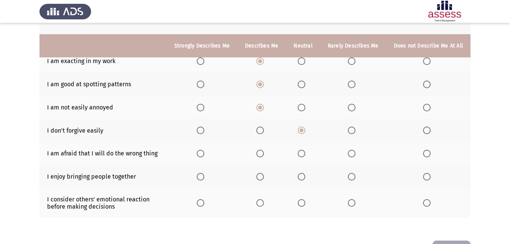
scroll to position [152, 0]
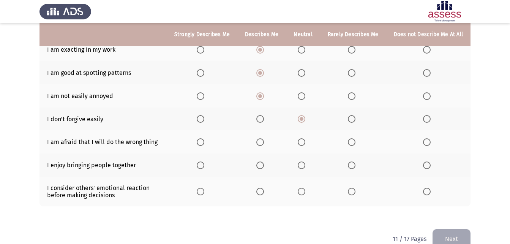
click at [264, 142] on span "Select an option" at bounding box center [260, 142] width 8 height 8
click at [264, 142] on input "Select an option" at bounding box center [260, 142] width 8 height 8
click at [264, 163] on span "Select an option" at bounding box center [260, 165] width 8 height 8
click at [264, 163] on input "Select an option" at bounding box center [260, 165] width 8 height 8
click at [263, 193] on span "Select an option" at bounding box center [260, 192] width 8 height 8
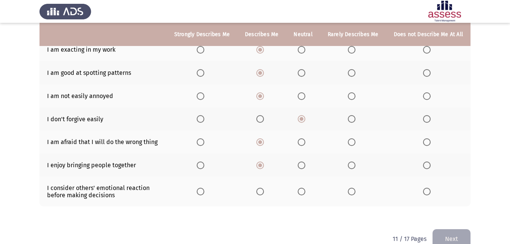
click at [263, 193] on input "Select an option" at bounding box center [260, 192] width 8 height 8
click at [454, 238] on button "Next" at bounding box center [452, 238] width 38 height 19
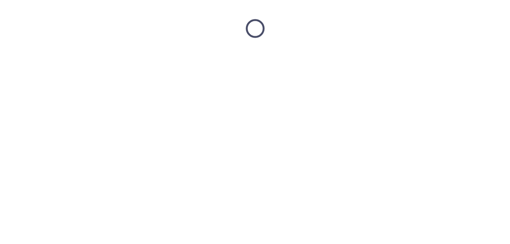
scroll to position [0, 0]
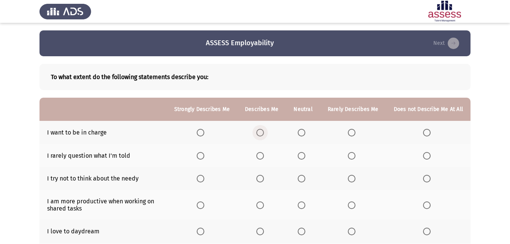
click at [264, 135] on span "Select an option" at bounding box center [260, 133] width 8 height 8
click at [264, 135] on input "Select an option" at bounding box center [260, 133] width 8 height 8
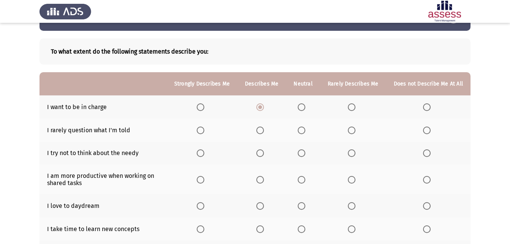
scroll to position [38, 0]
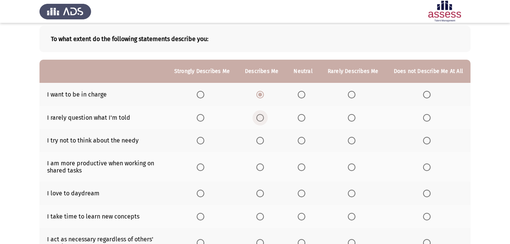
click at [263, 119] on span "Select an option" at bounding box center [260, 118] width 8 height 8
click at [263, 119] on input "Select an option" at bounding box center [260, 118] width 8 height 8
click at [353, 141] on span "Select an option" at bounding box center [352, 141] width 8 height 8
click at [353, 141] on input "Select an option" at bounding box center [352, 141] width 8 height 8
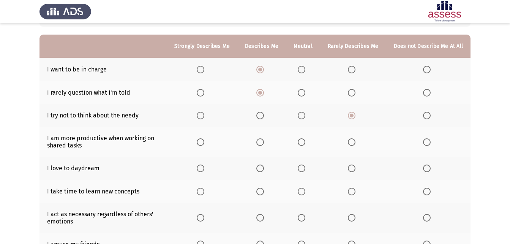
scroll to position [76, 0]
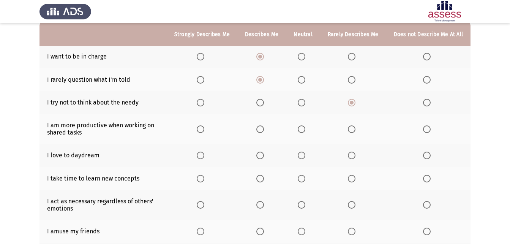
click at [304, 132] on span "Select an option" at bounding box center [302, 129] width 8 height 8
click at [304, 132] on input "Select an option" at bounding box center [302, 129] width 8 height 8
click at [264, 156] on span "Select an option" at bounding box center [260, 156] width 8 height 8
click at [264, 156] on input "Select an option" at bounding box center [260, 156] width 8 height 8
click at [262, 177] on span "Select an option" at bounding box center [260, 179] width 8 height 8
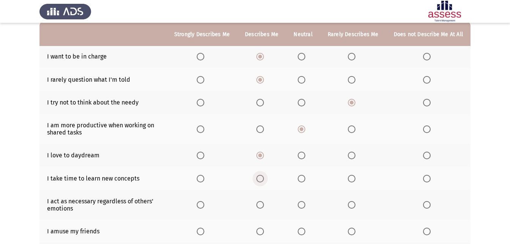
click at [262, 177] on input "Select an option" at bounding box center [260, 179] width 8 height 8
click at [204, 156] on span "Select an option" at bounding box center [201, 156] width 8 height 8
click at [204, 156] on input "Select an option" at bounding box center [201, 156] width 8 height 8
click at [306, 205] on span "Select an option" at bounding box center [302, 205] width 8 height 8
click at [306, 205] on input "Select an option" at bounding box center [302, 205] width 8 height 8
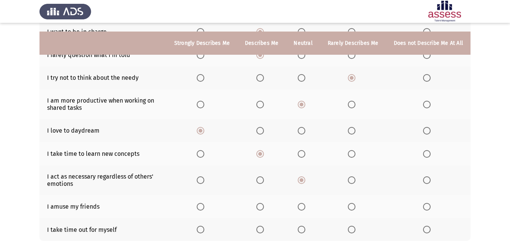
scroll to position [114, 0]
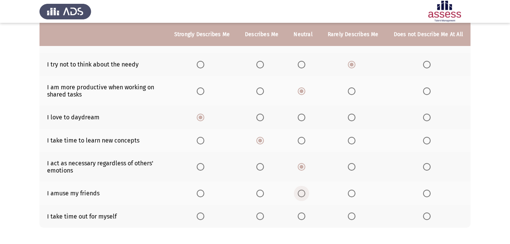
click at [300, 194] on span "Select an option" at bounding box center [302, 194] width 8 height 8
click at [300, 194] on input "Select an option" at bounding box center [302, 194] width 8 height 8
click at [264, 216] on span "Select an option" at bounding box center [260, 216] width 8 height 8
click at [264, 216] on input "Select an option" at bounding box center [260, 216] width 8 height 8
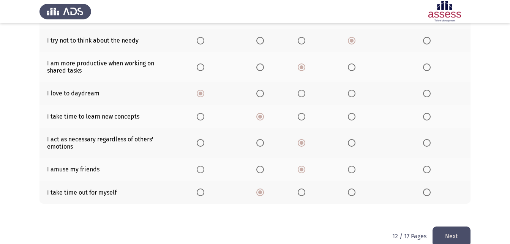
scroll to position [151, 0]
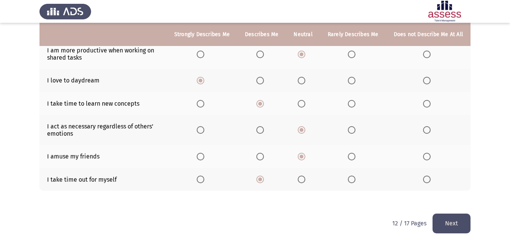
click at [453, 223] on button "Next" at bounding box center [452, 223] width 38 height 19
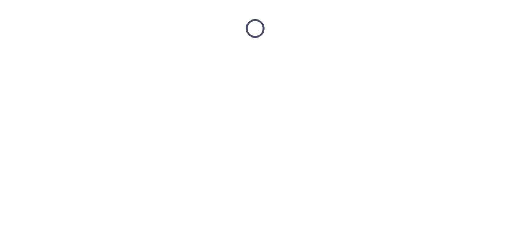
scroll to position [0, 0]
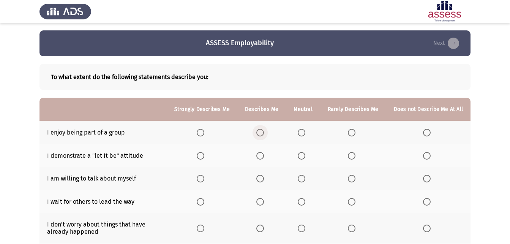
click at [263, 130] on span "Select an option" at bounding box center [260, 133] width 8 height 8
click at [263, 130] on input "Select an option" at bounding box center [260, 133] width 8 height 8
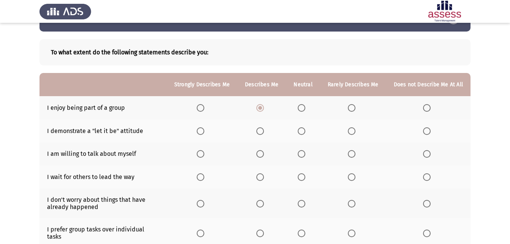
scroll to position [38, 0]
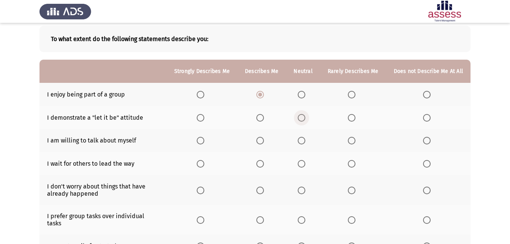
click at [305, 117] on span "Select an option" at bounding box center [302, 118] width 8 height 8
click at [305, 117] on input "Select an option" at bounding box center [302, 118] width 8 height 8
click at [262, 142] on span "Select an option" at bounding box center [260, 141] width 8 height 8
click at [262, 142] on input "Select an option" at bounding box center [260, 141] width 8 height 8
click at [303, 165] on span "Select an option" at bounding box center [302, 164] width 8 height 8
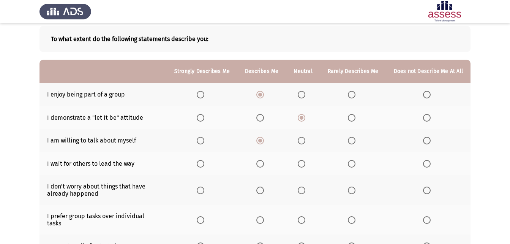
click at [303, 165] on input "Select an option" at bounding box center [302, 164] width 8 height 8
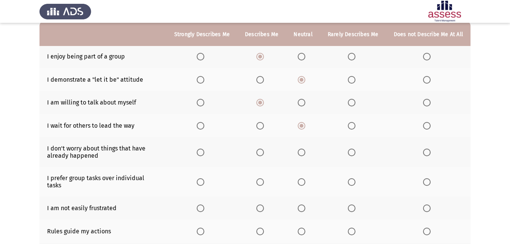
click at [353, 127] on span "Select an option" at bounding box center [352, 126] width 8 height 8
click at [353, 127] on input "Select an option" at bounding box center [352, 126] width 8 height 8
click at [302, 124] on span "Select an option" at bounding box center [302, 126] width 8 height 8
click at [302, 124] on input "Select an option" at bounding box center [302, 126] width 8 height 8
click at [302, 154] on span "Select an option" at bounding box center [302, 153] width 8 height 8
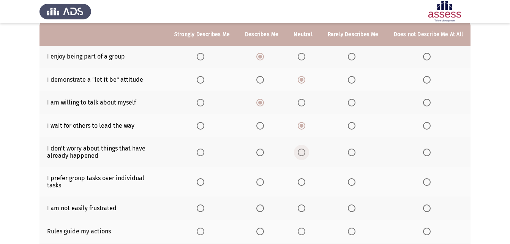
click at [302, 154] on input "Select an option" at bounding box center [302, 153] width 8 height 8
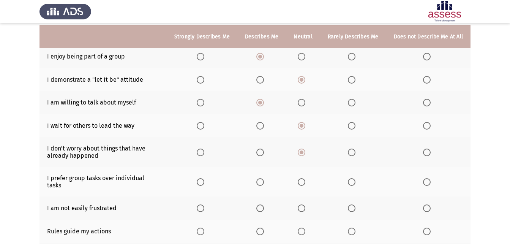
scroll to position [114, 0]
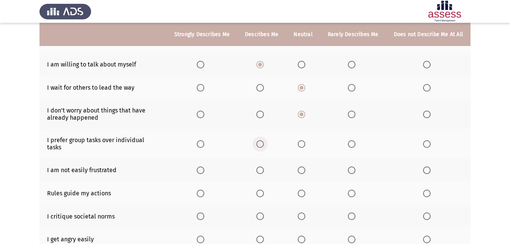
click at [262, 141] on span "Select an option" at bounding box center [260, 144] width 8 height 8
click at [262, 141] on input "Select an option" at bounding box center [260, 144] width 8 height 8
click at [261, 166] on span "Select an option" at bounding box center [260, 170] width 8 height 8
click at [261, 166] on input "Select an option" at bounding box center [260, 170] width 8 height 8
click at [264, 190] on span "Select an option" at bounding box center [260, 194] width 8 height 8
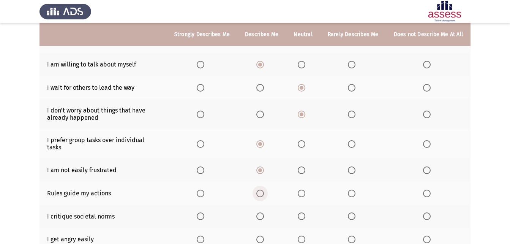
click at [264, 190] on input "Select an option" at bounding box center [260, 194] width 8 height 8
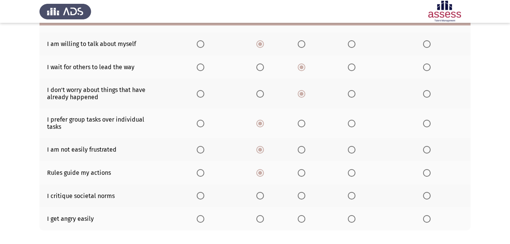
scroll to position [152, 0]
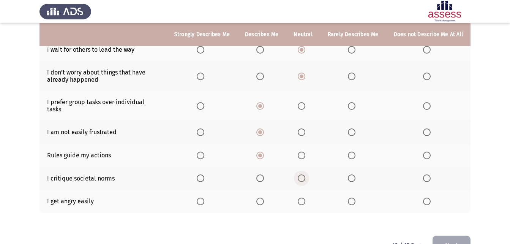
click at [302, 174] on span "Select an option" at bounding box center [302, 178] width 8 height 8
click at [302, 174] on input "Select an option" at bounding box center [302, 178] width 8 height 8
click at [352, 198] on span "Select an option" at bounding box center [352, 202] width 8 height 8
click at [352, 198] on input "Select an option" at bounding box center [352, 202] width 8 height 8
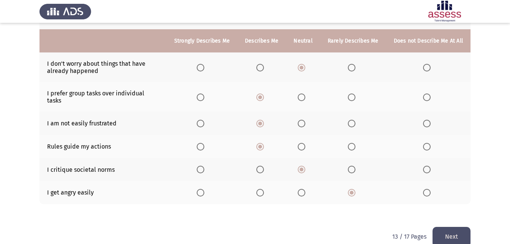
scroll to position [168, 0]
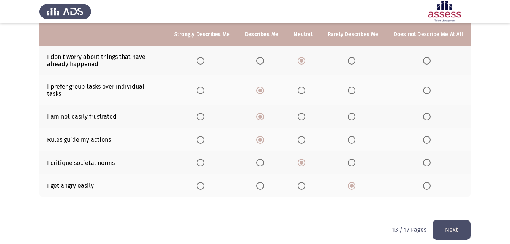
click at [461, 223] on button "Next" at bounding box center [452, 229] width 38 height 19
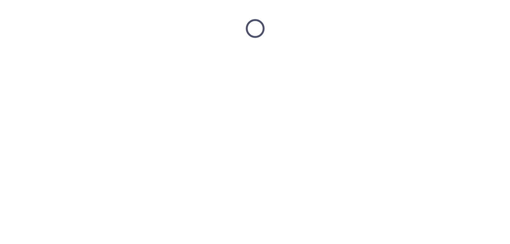
scroll to position [0, 0]
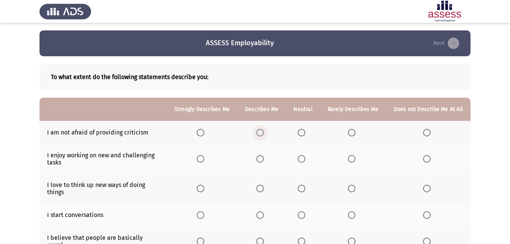
click at [260, 133] on span "Select an option" at bounding box center [260, 133] width 0 height 0
click at [263, 133] on input "Select an option" at bounding box center [260, 133] width 8 height 8
click at [264, 160] on span "Select an option" at bounding box center [260, 159] width 8 height 8
click at [264, 160] on input "Select an option" at bounding box center [260, 159] width 8 height 8
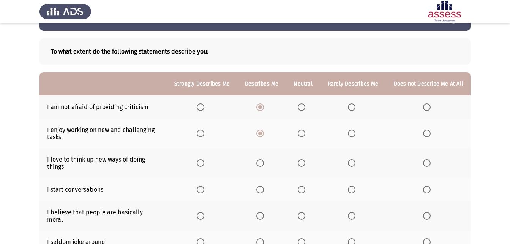
scroll to position [38, 0]
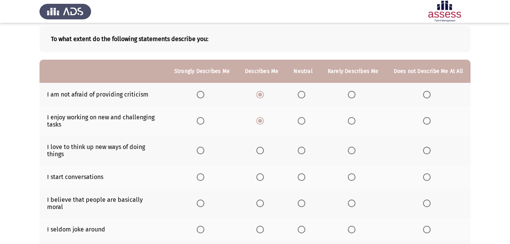
click at [204, 152] on span "Select an option" at bounding box center [201, 151] width 8 height 8
click at [204, 152] on input "Select an option" at bounding box center [201, 151] width 8 height 8
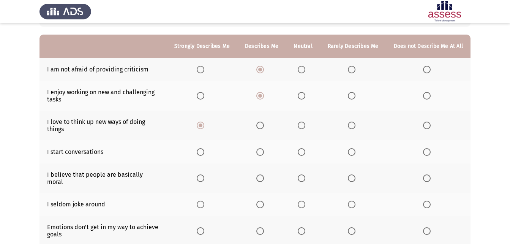
scroll to position [76, 0]
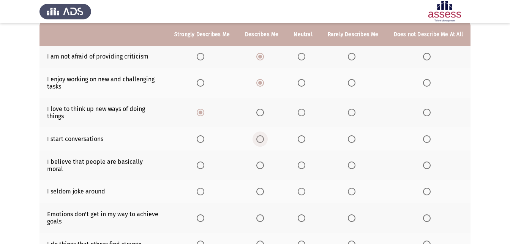
click at [264, 137] on span "Select an option" at bounding box center [260, 139] width 8 height 8
click at [264, 137] on input "Select an option" at bounding box center [260, 139] width 8 height 8
click at [264, 163] on span "Select an option" at bounding box center [260, 165] width 8 height 8
click at [264, 163] on input "Select an option" at bounding box center [260, 165] width 8 height 8
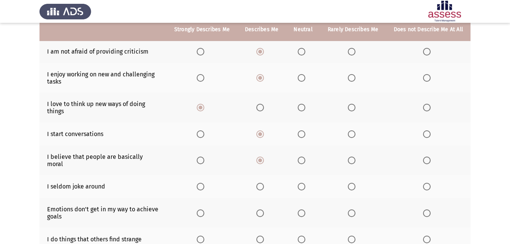
scroll to position [114, 0]
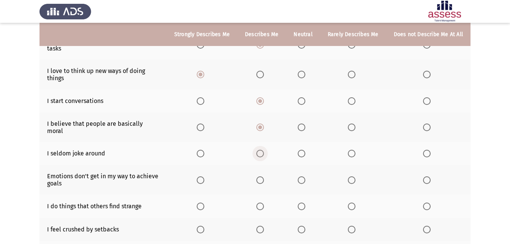
click at [263, 150] on span "Select an option" at bounding box center [260, 154] width 8 height 8
click at [263, 150] on input "Select an option" at bounding box center [260, 154] width 8 height 8
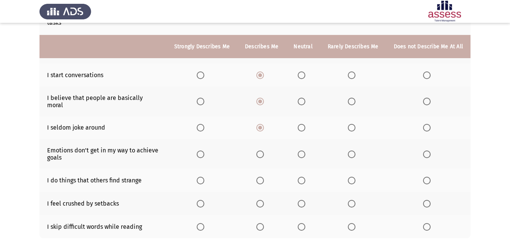
scroll to position [152, 0]
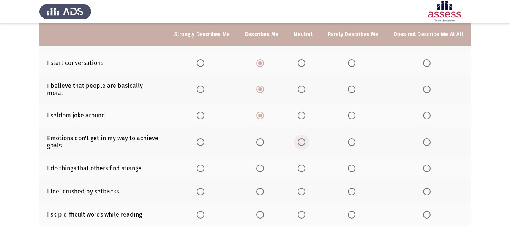
click at [306, 139] on span "Select an option" at bounding box center [302, 142] width 8 height 8
click at [306, 139] on input "Select an option" at bounding box center [302, 142] width 8 height 8
click at [263, 138] on span "Select an option" at bounding box center [260, 142] width 8 height 8
click at [263, 138] on input "Select an option" at bounding box center [260, 142] width 8 height 8
click at [427, 165] on span "Select an option" at bounding box center [427, 169] width 8 height 8
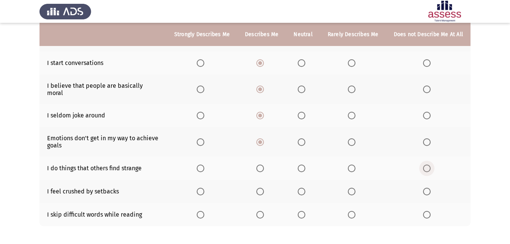
click at [427, 165] on input "Select an option" at bounding box center [427, 169] width 8 height 8
click at [356, 165] on span "Select an option" at bounding box center [352, 169] width 8 height 8
click at [356, 165] on input "Select an option" at bounding box center [352, 169] width 8 height 8
click at [305, 188] on span "Select an option" at bounding box center [302, 192] width 8 height 8
click at [305, 188] on input "Select an option" at bounding box center [302, 192] width 8 height 8
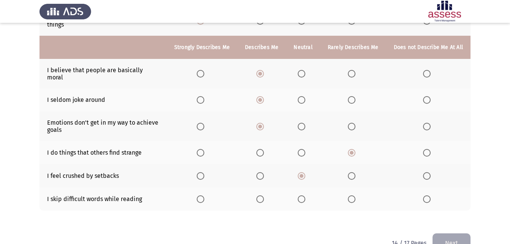
scroll to position [180, 0]
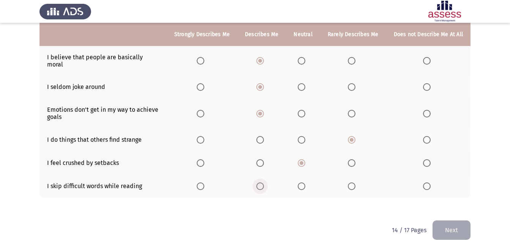
click at [264, 182] on span "Select an option" at bounding box center [260, 186] width 8 height 8
click at [264, 182] on input "Select an option" at bounding box center [260, 186] width 8 height 8
drag, startPoint x: 443, startPoint y: 222, endPoint x: 438, endPoint y: 221, distance: 4.2
click at [442, 222] on button "Next" at bounding box center [452, 229] width 38 height 19
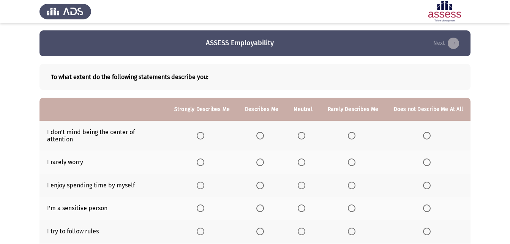
click at [352, 136] on span "Select an option" at bounding box center [352, 136] width 0 height 0
click at [353, 132] on input "Select an option" at bounding box center [352, 136] width 8 height 8
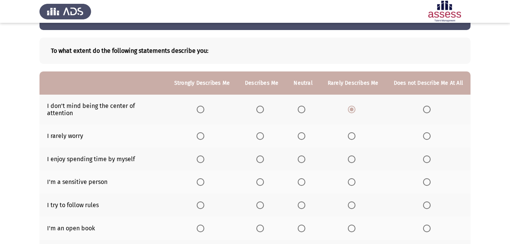
scroll to position [38, 0]
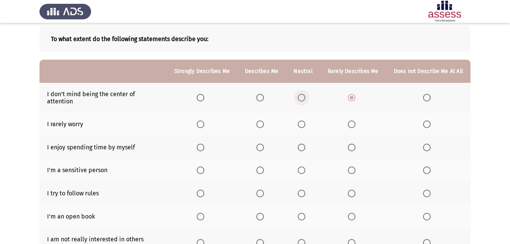
click at [304, 94] on span "Select an option" at bounding box center [302, 98] width 8 height 8
click at [304, 94] on input "Select an option" at bounding box center [302, 98] width 8 height 8
click at [354, 121] on span "Select an option" at bounding box center [352, 124] width 8 height 8
click at [354, 121] on input "Select an option" at bounding box center [352, 124] width 8 height 8
click at [204, 144] on span "Select an option" at bounding box center [201, 148] width 8 height 8
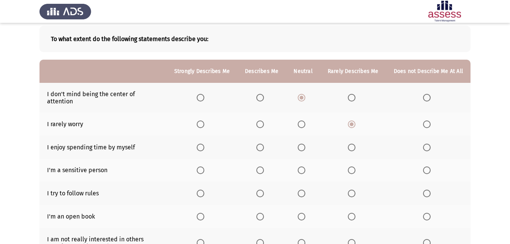
click at [204, 144] on input "Select an option" at bounding box center [201, 148] width 8 height 8
click at [306, 166] on span "Select an option" at bounding box center [302, 170] width 8 height 8
click at [306, 166] on input "Select an option" at bounding box center [302, 170] width 8 height 8
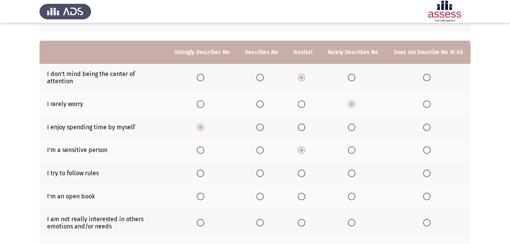
scroll to position [76, 0]
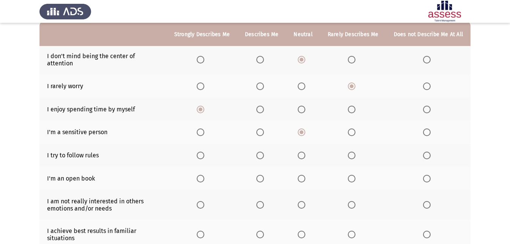
click at [263, 152] on span "Select an option" at bounding box center [260, 156] width 8 height 8
click at [263, 152] on input "Select an option" at bounding box center [260, 156] width 8 height 8
click at [305, 175] on span "Select an option" at bounding box center [302, 179] width 8 height 8
click at [305, 175] on input "Select an option" at bounding box center [302, 179] width 8 height 8
click at [354, 175] on span "Select an option" at bounding box center [352, 179] width 8 height 8
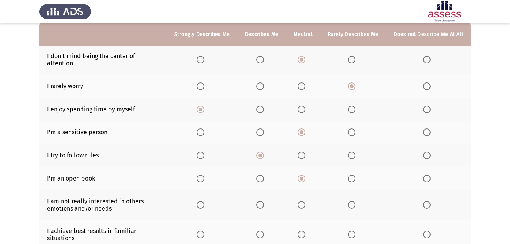
click at [354, 175] on input "Select an option" at bounding box center [352, 179] width 8 height 8
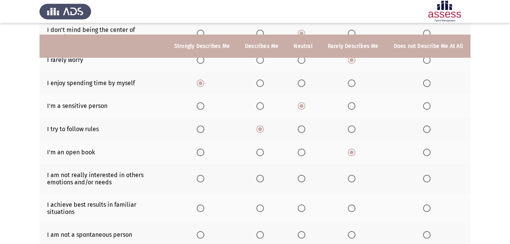
scroll to position [114, 0]
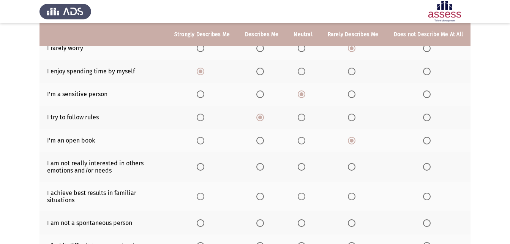
click at [302, 163] on span "Select an option" at bounding box center [302, 167] width 8 height 8
click at [302, 163] on input "Select an option" at bounding box center [302, 167] width 8 height 8
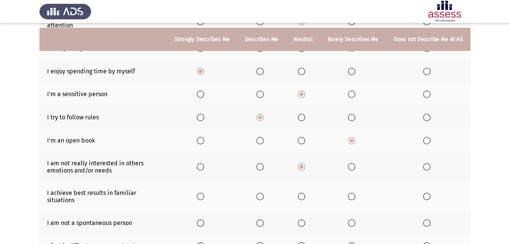
scroll to position [152, 0]
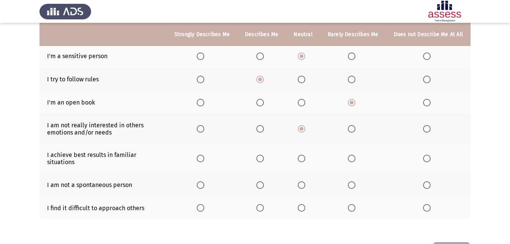
click at [263, 155] on span "Select an option" at bounding box center [260, 159] width 8 height 8
click at [263, 155] on input "Select an option" at bounding box center [260, 159] width 8 height 8
click at [262, 181] on span "Select an option" at bounding box center [260, 185] width 8 height 8
click at [262, 181] on input "Select an option" at bounding box center [260, 185] width 8 height 8
click at [259, 204] on span "Select an option" at bounding box center [260, 208] width 8 height 8
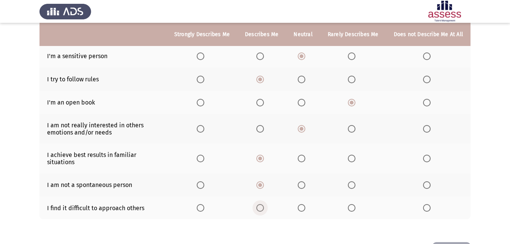
click at [259, 204] on input "Select an option" at bounding box center [260, 208] width 8 height 8
click at [306, 181] on span "Select an option" at bounding box center [302, 185] width 8 height 8
click at [306, 181] on input "Select an option" at bounding box center [302, 185] width 8 height 8
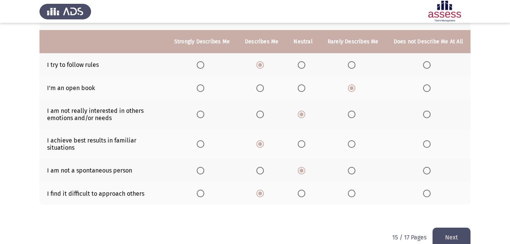
scroll to position [174, 0]
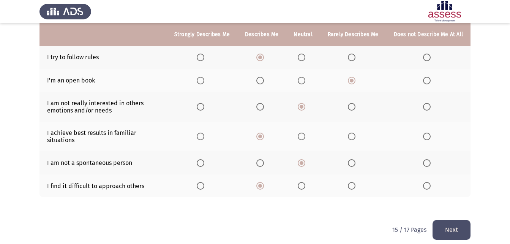
click at [443, 223] on button "Next" at bounding box center [452, 229] width 38 height 19
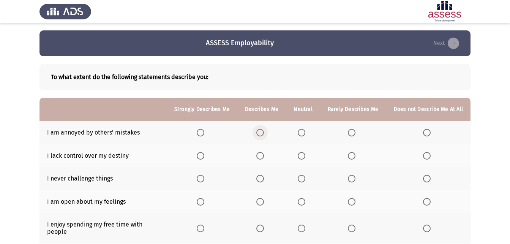
click at [262, 131] on span "Select an option" at bounding box center [260, 133] width 8 height 8
click at [262, 131] on input "Select an option" at bounding box center [260, 133] width 8 height 8
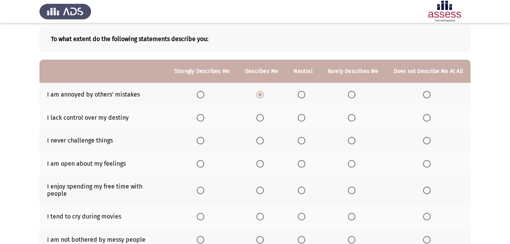
click at [353, 117] on span "Select an option" at bounding box center [352, 118] width 8 height 8
click at [353, 117] on input "Select an option" at bounding box center [352, 118] width 8 height 8
click at [303, 140] on span "Select an option" at bounding box center [302, 141] width 8 height 8
click at [303, 140] on input "Select an option" at bounding box center [302, 141] width 8 height 8
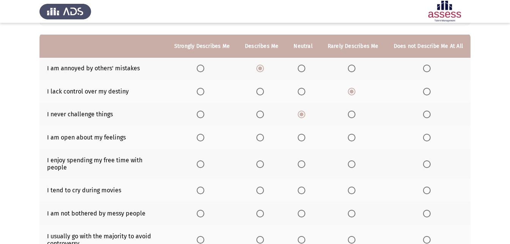
scroll to position [76, 0]
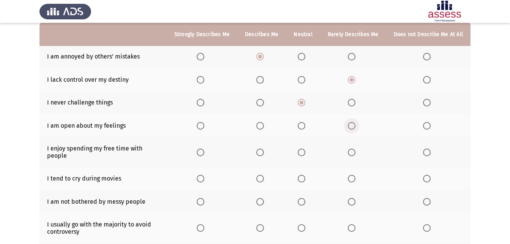
click at [350, 129] on span "Select an option" at bounding box center [352, 126] width 8 height 8
click at [350, 129] on input "Select an option" at bounding box center [352, 126] width 8 height 8
click at [301, 149] on span "Select an option" at bounding box center [302, 153] width 8 height 8
click at [301, 149] on input "Select an option" at bounding box center [302, 153] width 8 height 8
click at [352, 175] on span "Select an option" at bounding box center [352, 179] width 8 height 8
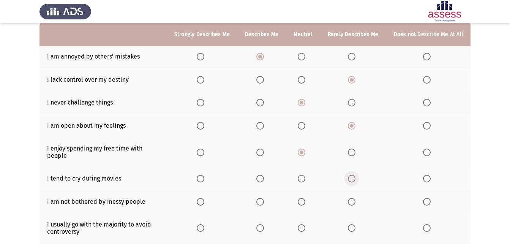
click at [352, 175] on input "Select an option" at bounding box center [352, 179] width 8 height 8
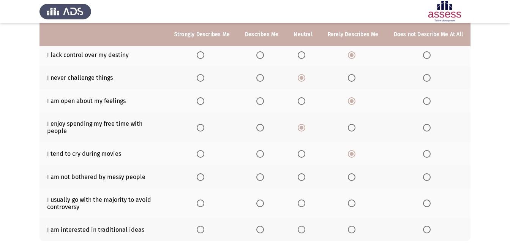
scroll to position [114, 0]
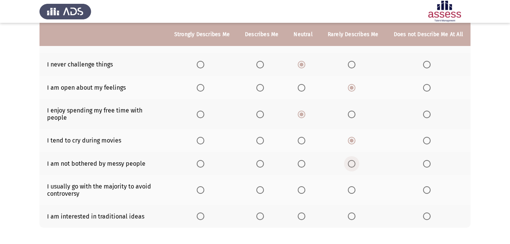
click at [353, 160] on span "Select an option" at bounding box center [352, 164] width 8 height 8
click at [353, 160] on input "Select an option" at bounding box center [352, 164] width 8 height 8
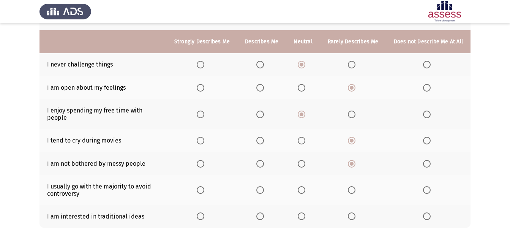
scroll to position [144, 0]
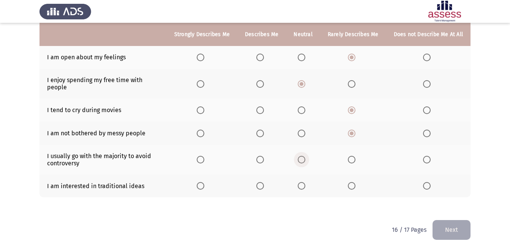
click at [306, 156] on span "Select an option" at bounding box center [302, 160] width 8 height 8
click at [306, 156] on input "Select an option" at bounding box center [302, 160] width 8 height 8
click at [356, 182] on span "Select an option" at bounding box center [352, 186] width 8 height 8
click at [356, 182] on input "Select an option" at bounding box center [352, 186] width 8 height 8
click at [453, 223] on button "Next" at bounding box center [452, 229] width 38 height 19
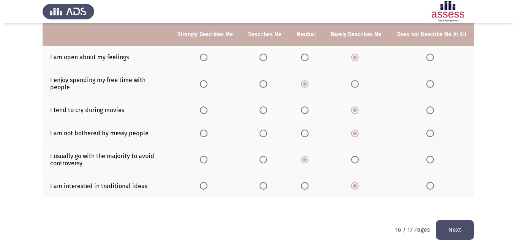
scroll to position [0, 0]
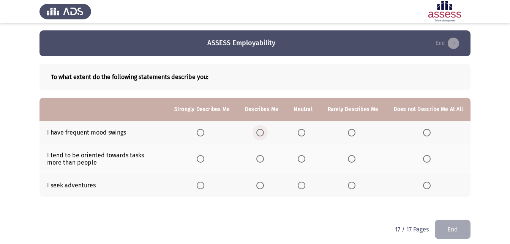
click at [264, 132] on span "Select an option" at bounding box center [260, 133] width 8 height 8
click at [264, 132] on input "Select an option" at bounding box center [260, 133] width 8 height 8
click at [302, 161] on span "Select an option" at bounding box center [302, 159] width 8 height 8
click at [302, 161] on input "Select an option" at bounding box center [302, 159] width 8 height 8
click at [261, 187] on span "Select an option" at bounding box center [260, 186] width 8 height 8
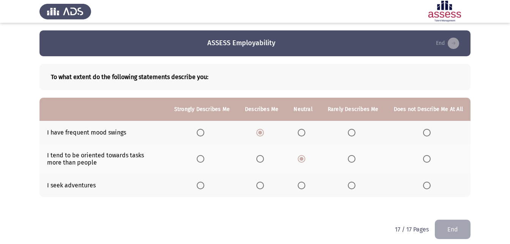
click at [261, 187] on input "Select an option" at bounding box center [260, 186] width 8 height 8
click at [304, 185] on span "Select an option" at bounding box center [302, 186] width 8 height 8
click at [304, 185] on input "Select an option" at bounding box center [302, 186] width 8 height 8
click at [264, 187] on span "Select an option" at bounding box center [260, 186] width 8 height 8
click at [264, 187] on input "Select an option" at bounding box center [260, 186] width 8 height 8
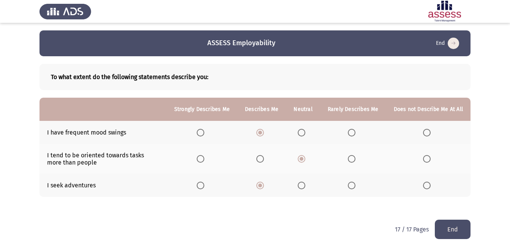
click at [462, 234] on button "End" at bounding box center [453, 229] width 36 height 19
